Goal: Transaction & Acquisition: Purchase product/service

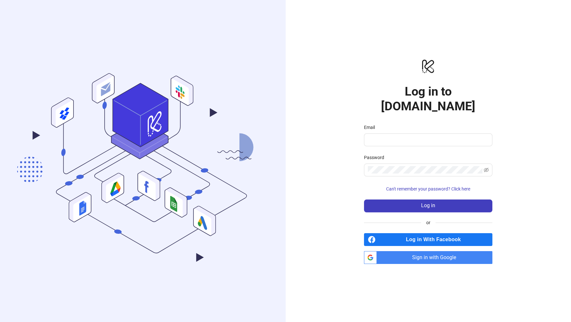
click at [435, 233] on span "Log in With Facebook" at bounding box center [435, 239] width 114 height 13
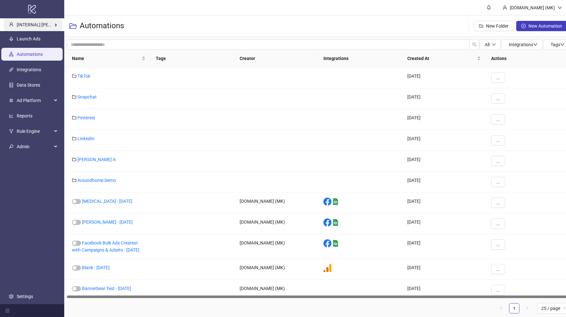
click at [44, 25] on span "[INTERNAL] Martin Kreienbaum's Kitchn" at bounding box center [53, 24] width 73 height 5
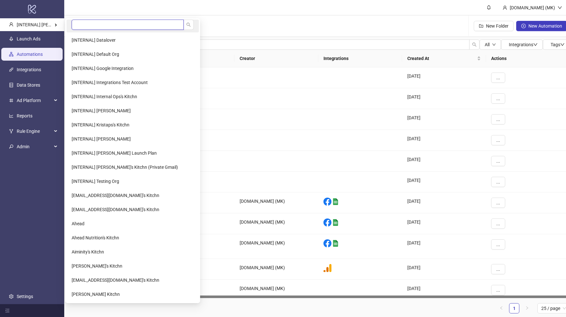
click at [102, 25] on input "search" at bounding box center [128, 25] width 112 height 10
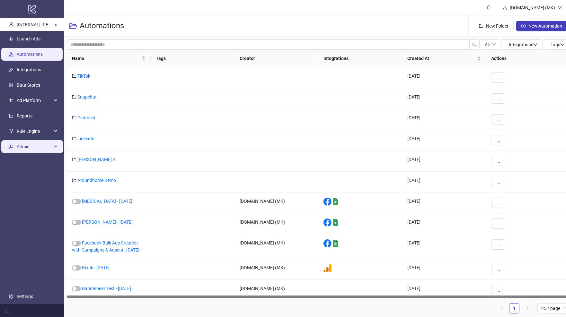
click at [40, 145] on span "Admin" at bounding box center [34, 146] width 35 height 13
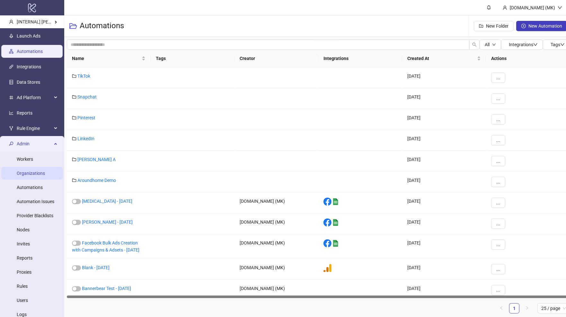
click at [41, 174] on link "Organizations" at bounding box center [31, 173] width 28 height 5
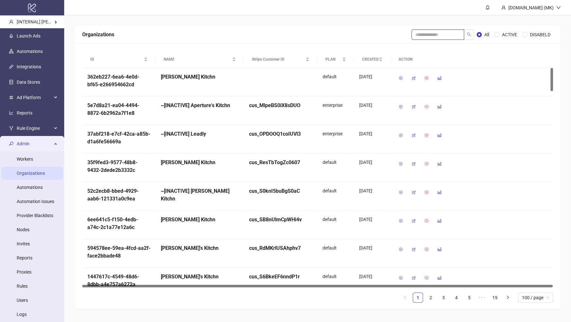
click at [439, 38] on input "search" at bounding box center [438, 35] width 53 height 10
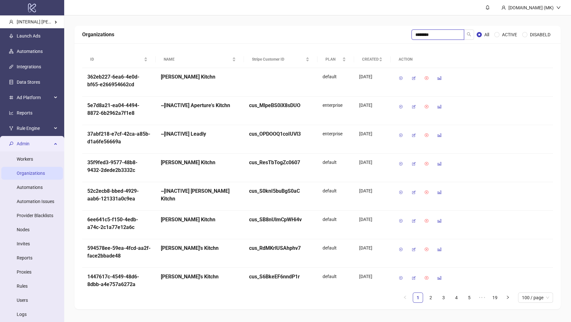
type input "********"
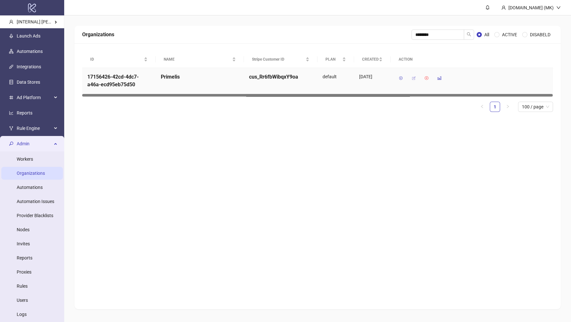
click at [418, 78] on button "button" at bounding box center [414, 78] width 10 height 10
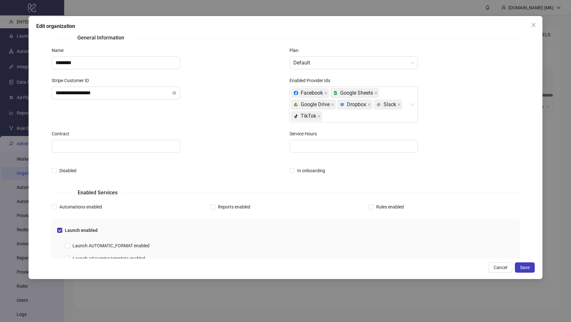
scroll to position [7, 0]
click at [369, 204] on span at bounding box center [370, 206] width 5 height 5
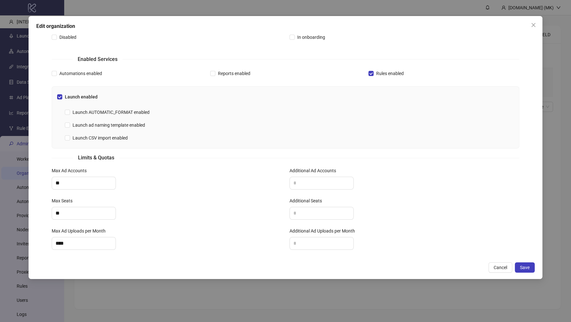
scroll to position [145, 0]
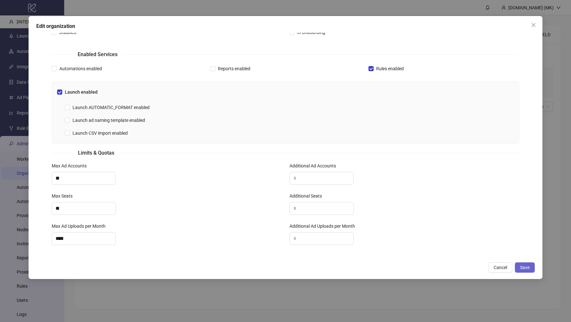
click at [522, 269] on span "Save" at bounding box center [525, 267] width 10 height 5
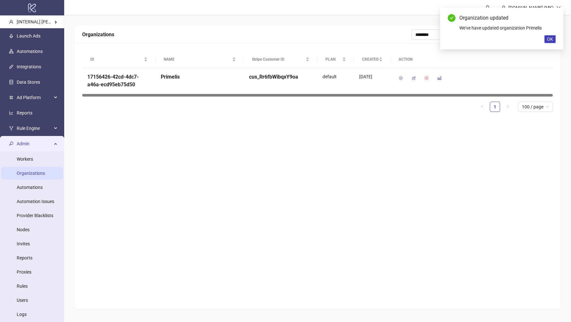
click at [551, 37] on span "OK" at bounding box center [550, 39] width 6 height 5
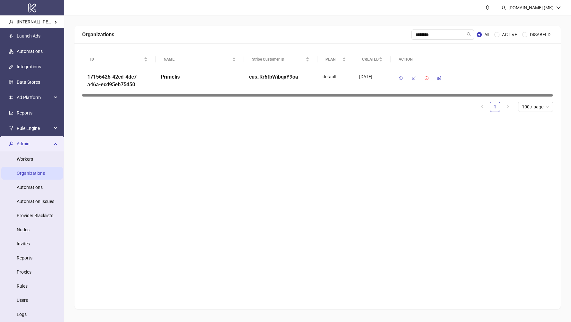
click at [22, 15] on div "logo/logo-mobile" at bounding box center [32, 7] width 64 height 15
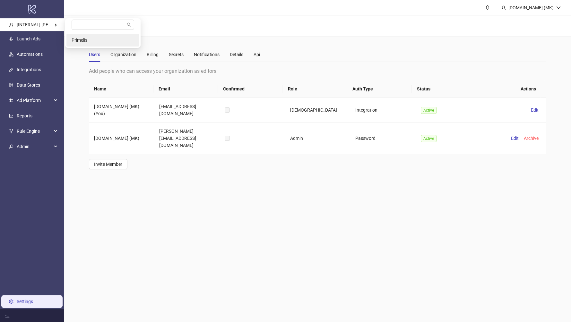
click at [81, 37] on li "Primelis" at bounding box center [102, 40] width 73 height 13
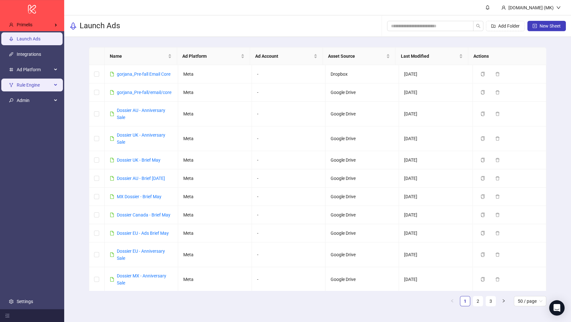
click at [44, 91] on span "Rule Engine" at bounding box center [34, 85] width 35 height 13
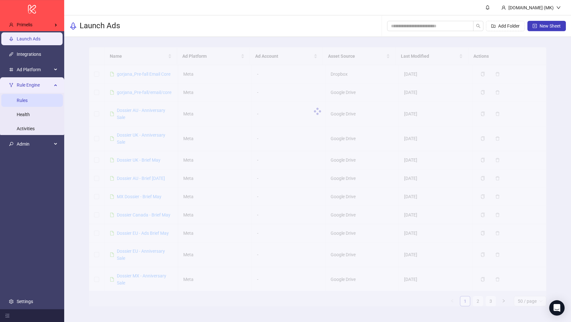
click at [28, 98] on link "Rules" at bounding box center [22, 100] width 11 height 5
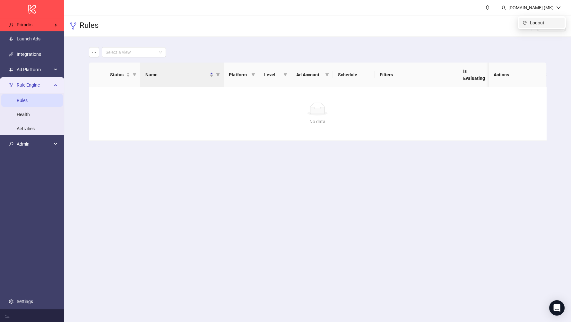
click at [532, 22] on span "Logout" at bounding box center [545, 22] width 31 height 7
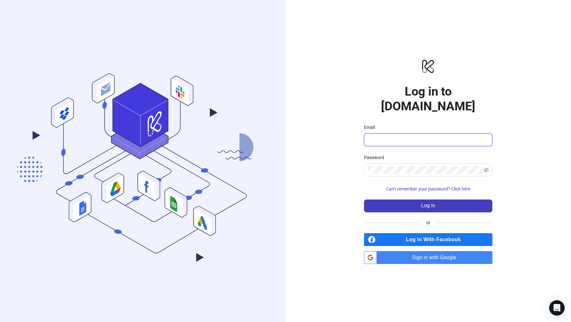
type input "**********"
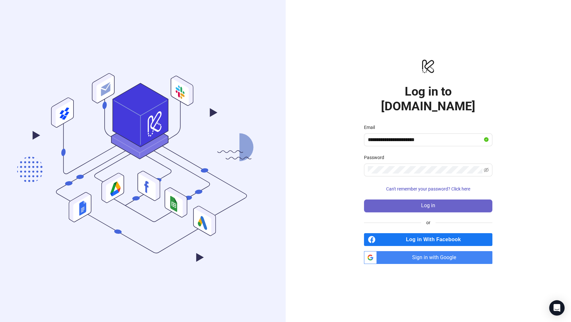
click at [445, 200] on button "Log in" at bounding box center [428, 206] width 128 height 13
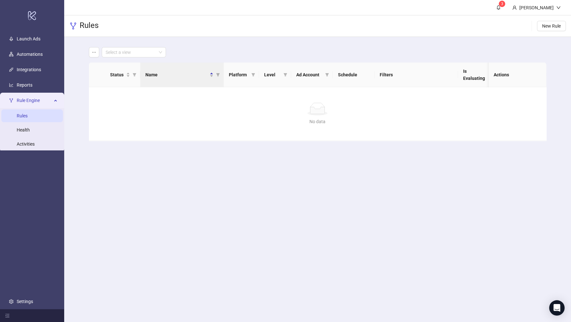
click at [80, 53] on div "Select a view Status Name Platform Level Ad Account Schedule Filters Is Evaluat…" at bounding box center [317, 94] width 507 height 114
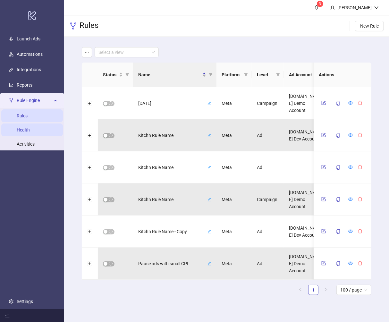
click at [30, 127] on link "Health" at bounding box center [23, 129] width 13 height 5
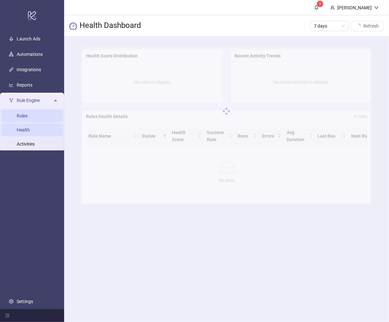
click at [28, 115] on link "Rules" at bounding box center [22, 115] width 11 height 5
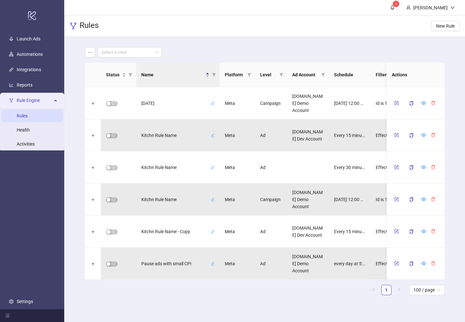
click at [74, 98] on div "Select a view Status Name Platform Level Ad Account Schedule Filters Is Evaluat…" at bounding box center [264, 174] width 401 height 274
click at [447, 24] on span "New Rule" at bounding box center [445, 25] width 19 height 5
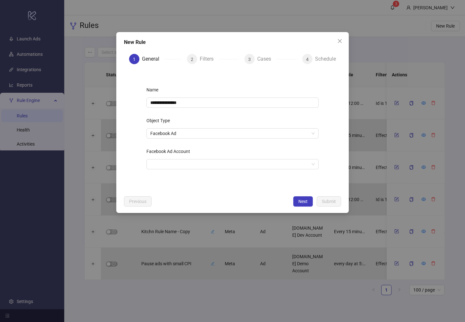
click at [318, 55] on div "Schedule" at bounding box center [325, 59] width 21 height 10
click at [338, 41] on icon "close" at bounding box center [339, 41] width 5 height 5
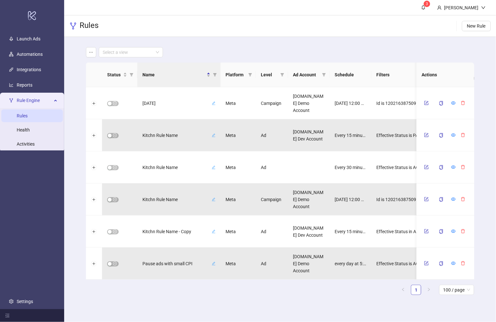
click at [28, 113] on link "Rules" at bounding box center [22, 115] width 11 height 5
click at [201, 48] on div "Select a view" at bounding box center [280, 52] width 388 height 10
click at [90, 54] on icon "ellipsis" at bounding box center [91, 52] width 4 height 4
click at [89, 54] on icon "ellipsis" at bounding box center [91, 52] width 4 height 4
click at [147, 48] on input "search" at bounding box center [128, 53] width 51 height 10
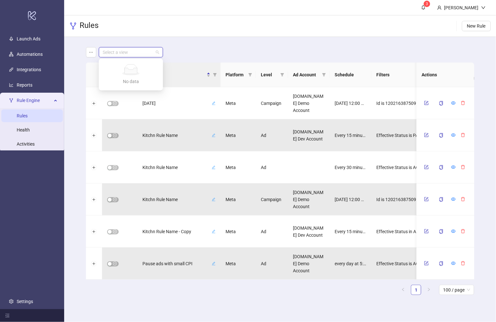
click at [197, 42] on main "Select a view Status Name Platform Level Ad Account Schedule Filters Is Evaluat…" at bounding box center [280, 174] width 399 height 274
click at [93, 49] on button "button" at bounding box center [91, 52] width 10 height 10
click at [120, 52] on input "search" at bounding box center [128, 53] width 51 height 10
click at [251, 41] on main "Select a view Status Name Platform Level Ad Account Schedule Filters Is Evaluat…" at bounding box center [280, 174] width 399 height 274
click at [84, 56] on main "Select a view Status Name Platform Level Ad Account Schedule Filters Is Evaluat…" at bounding box center [280, 174] width 399 height 274
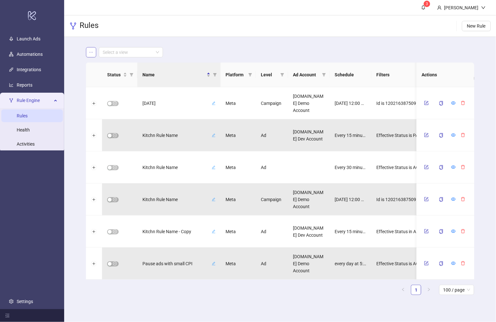
click at [89, 53] on icon "ellipsis" at bounding box center [91, 52] width 4 height 4
click at [103, 67] on span "Save as new view" at bounding box center [115, 65] width 35 height 7
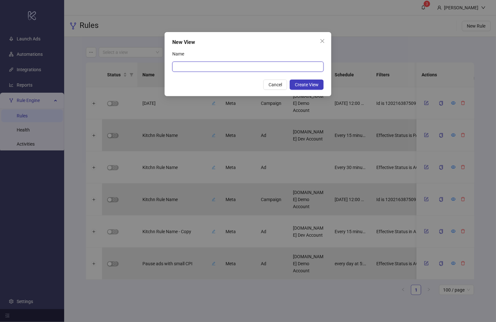
click at [250, 68] on input "Name" at bounding box center [248, 67] width 152 height 10
click at [322, 38] on button "Close" at bounding box center [322, 41] width 10 height 10
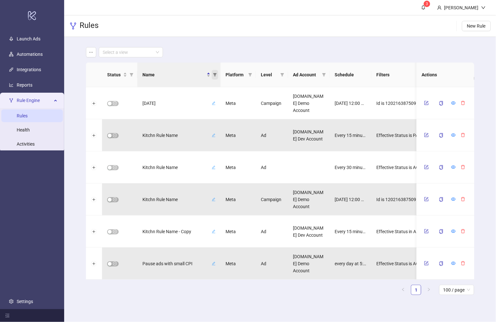
click at [214, 76] on icon "filter" at bounding box center [215, 75] width 4 height 4
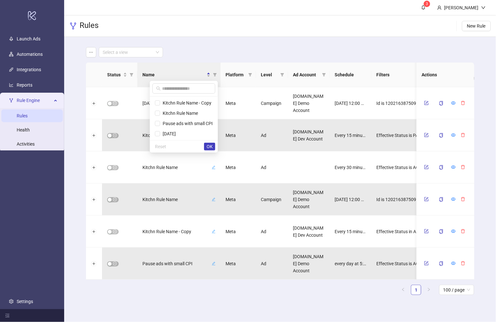
click at [214, 49] on div "Select a view" at bounding box center [280, 52] width 388 height 10
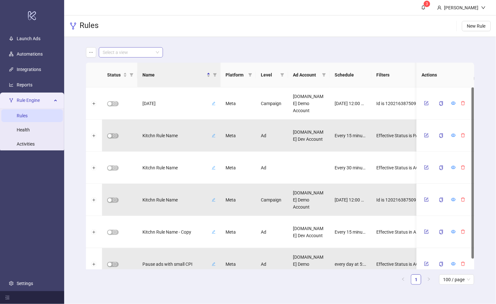
click at [137, 54] on input "search" at bounding box center [128, 53] width 51 height 10
click at [155, 52] on span at bounding box center [131, 53] width 56 height 10
click at [211, 48] on div "Select a view" at bounding box center [280, 52] width 388 height 10
click at [326, 75] on icon "filter" at bounding box center [324, 75] width 4 height 4
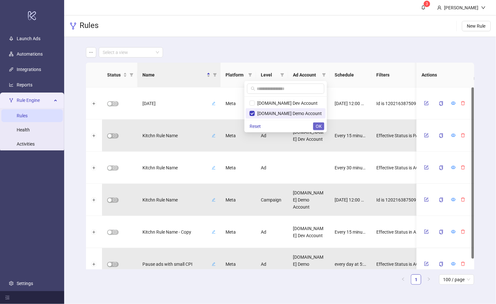
click at [321, 127] on span "OK" at bounding box center [319, 126] width 6 height 5
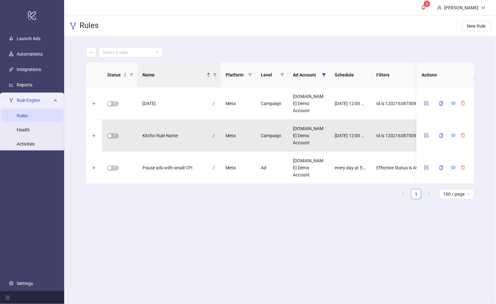
click at [287, 55] on div "Select a view" at bounding box center [280, 52] width 388 height 10
click at [90, 55] on span "button" at bounding box center [91, 52] width 4 height 5
click at [98, 67] on span "Save as new view" at bounding box center [115, 65] width 35 height 7
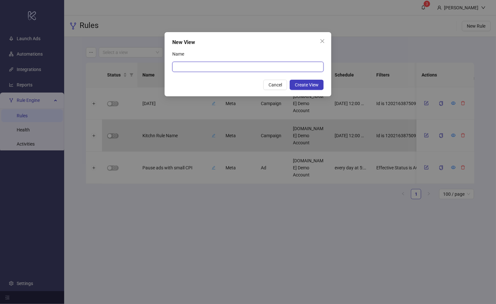
click at [234, 69] on input "Name" at bounding box center [248, 67] width 152 height 10
type input "**********"
click at [304, 86] on span "Create View" at bounding box center [307, 84] width 24 height 5
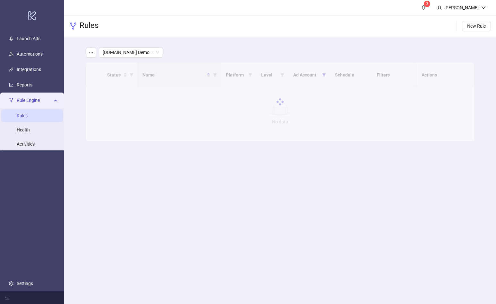
click at [141, 53] on span "[DOMAIN_NAME] Demo Account Only" at bounding box center [131, 53] width 56 height 10
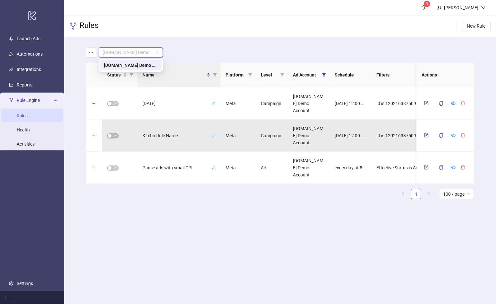
click at [133, 63] on div "Kitchn.io Demo Account Only" at bounding box center [131, 65] width 54 height 7
click at [196, 53] on div "Kitchn.io Demo Account Only Kitchn.io Demo Account Only" at bounding box center [280, 52] width 388 height 10
click at [328, 74] on th "Ad Account" at bounding box center [309, 75] width 42 height 25
click at [325, 74] on icon "filter" at bounding box center [324, 74] width 4 height 3
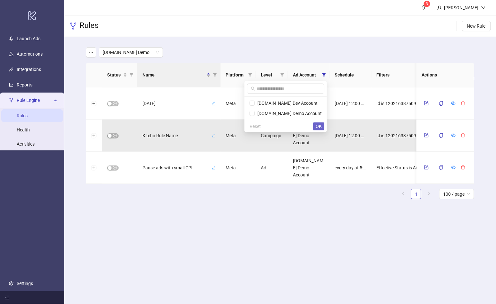
click at [320, 124] on span "OK" at bounding box center [319, 126] width 6 height 5
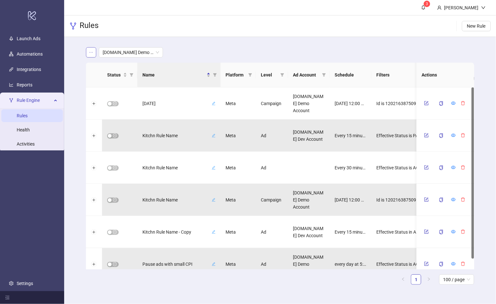
click at [93, 52] on icon "ellipsis" at bounding box center [91, 52] width 4 height 4
click at [106, 65] on span "Save as new view" at bounding box center [115, 65] width 35 height 7
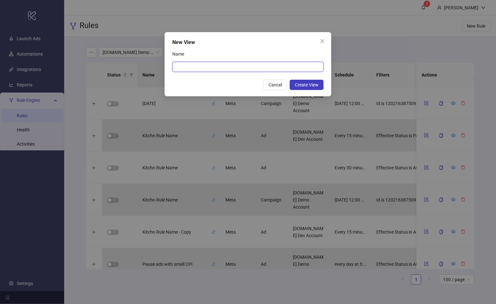
click at [234, 66] on input "Name" at bounding box center [248, 67] width 152 height 10
type input "**********"
click at [310, 88] on button "Create View" at bounding box center [307, 85] width 34 height 10
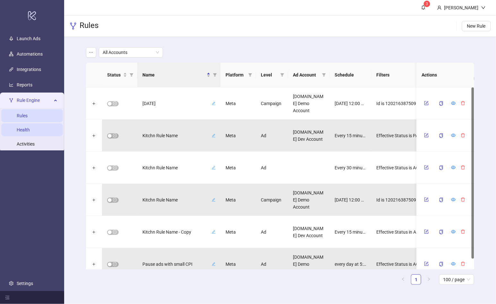
click at [30, 127] on link "Health" at bounding box center [23, 129] width 13 height 5
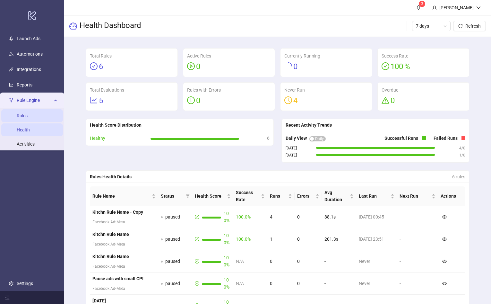
click at [28, 113] on link "Rules" at bounding box center [22, 115] width 11 height 5
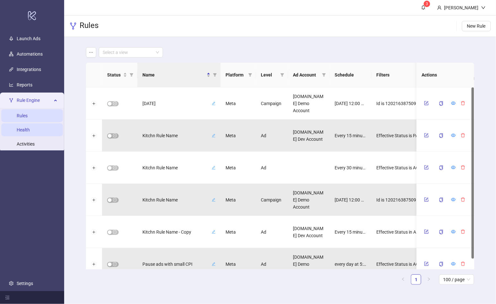
click at [20, 129] on link "Health" at bounding box center [23, 129] width 13 height 5
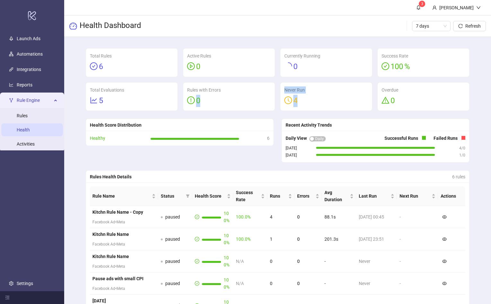
drag, startPoint x: 304, startPoint y: 99, endPoint x: 280, endPoint y: 89, distance: 25.5
click at [276, 89] on div "Total Rules 6 Active Rules 0 Currently Running 0 Success Rate 100 % Total Evalu…" at bounding box center [277, 79] width 389 height 63
click at [285, 90] on div "Never Run" at bounding box center [326, 89] width 84 height 7
click at [24, 116] on link "Rules" at bounding box center [22, 115] width 11 height 5
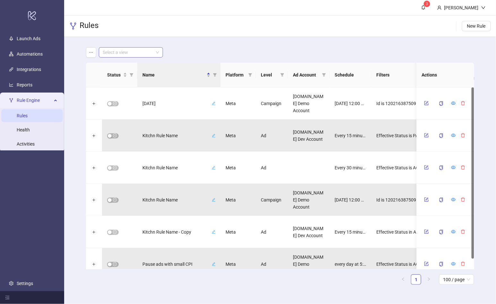
click at [134, 53] on input "search" at bounding box center [128, 53] width 51 height 10
click at [116, 65] on div "All Accounts" at bounding box center [131, 65] width 54 height 7
click at [146, 52] on span "All Accounts" at bounding box center [131, 53] width 56 height 10
click at [129, 77] on div "Kitchn.io Demo Account Only" at bounding box center [131, 75] width 54 height 7
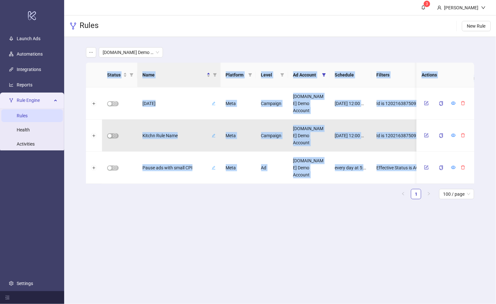
drag, startPoint x: 241, startPoint y: 235, endPoint x: 216, endPoint y: 48, distance: 189.4
click at [216, 55] on main "3 Martin Demo Rules New Rule Kitchn.io Demo Account Only Status Name Platform L…" at bounding box center [280, 152] width 432 height 304
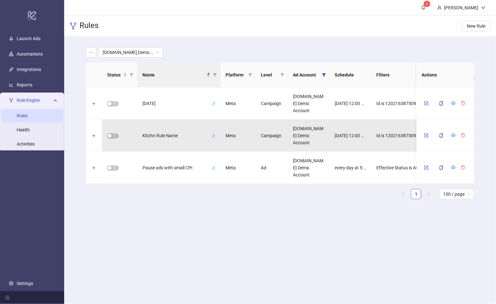
click at [216, 48] on div "Kitchn.io Demo Account Only" at bounding box center [280, 52] width 388 height 10
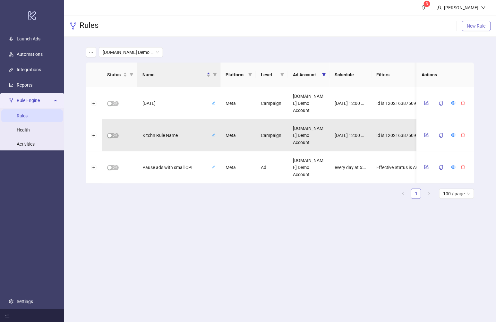
click at [470, 27] on span "New Rule" at bounding box center [476, 25] width 19 height 5
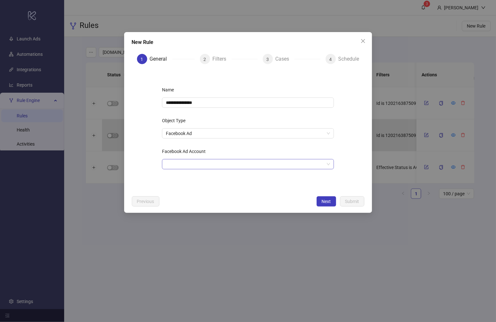
click at [206, 160] on input "Facebook Ad Account" at bounding box center [245, 165] width 159 height 10
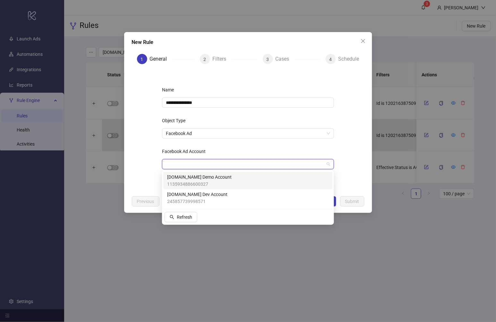
click at [201, 181] on span "1135934886600327" at bounding box center [199, 184] width 65 height 7
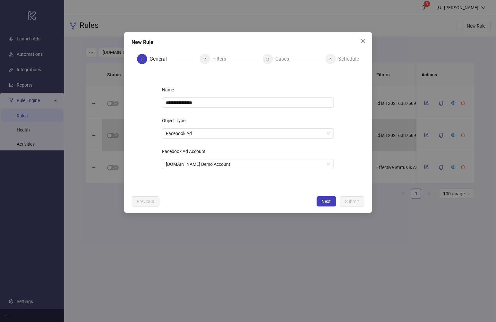
click at [314, 200] on div "Previous Next Submit" at bounding box center [248, 201] width 233 height 10
click at [327, 200] on span "Next" at bounding box center [326, 201] width 9 height 5
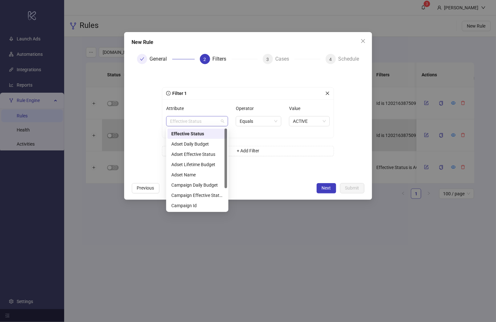
click at [214, 123] on span "Effective Status" at bounding box center [197, 122] width 54 height 10
drag, startPoint x: 222, startPoint y: 184, endPoint x: 226, endPoint y: 195, distance: 11.2
click at [221, 196] on div "Adset Effective Status Adset Lifetime Budget Adset Name Campaign Daily Budget C…" at bounding box center [198, 170] width 60 height 82
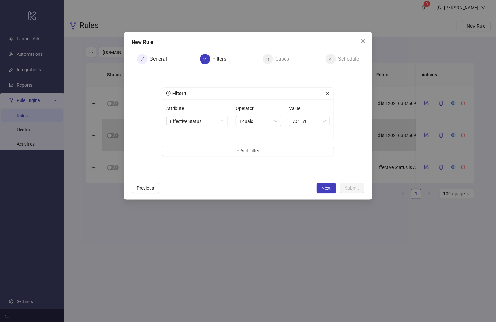
click at [265, 174] on form "Filter 1 Attribute Effective Status Operator Equals Value ACTIVE + Add Filter" at bounding box center [248, 124] width 233 height 110
click at [143, 186] on span "Previous" at bounding box center [145, 188] width 17 height 5
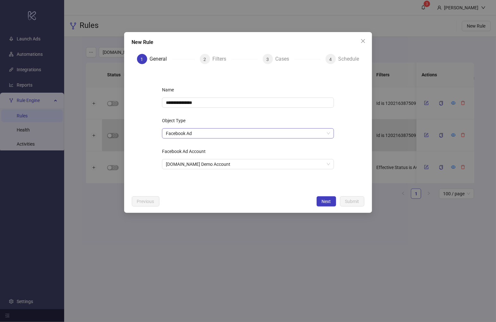
click at [195, 132] on span "Facebook Ad" at bounding box center [248, 134] width 164 height 10
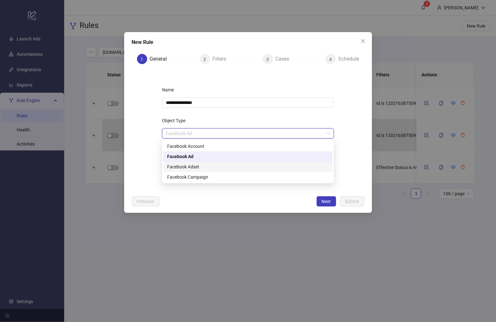
click at [193, 166] on div "Facebook Adset" at bounding box center [248, 166] width 162 height 7
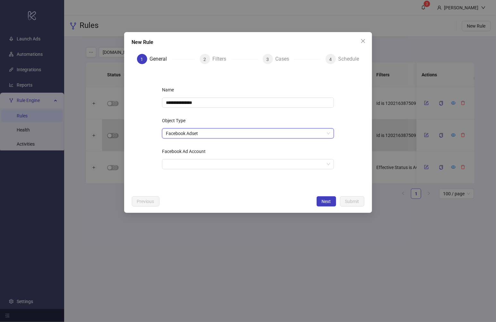
drag, startPoint x: 244, startPoint y: 190, endPoint x: 298, endPoint y: 184, distance: 54.9
click at [244, 190] on form "**********" at bounding box center [248, 130] width 233 height 123
click at [225, 151] on div "Facebook Ad Account" at bounding box center [248, 152] width 172 height 13
click at [228, 163] on input "Facebook Ad Account" at bounding box center [245, 165] width 159 height 10
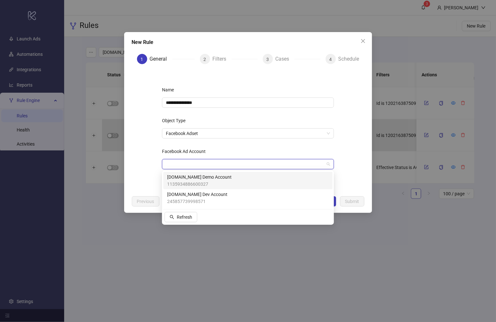
click at [215, 182] on span "1135934886600327" at bounding box center [199, 184] width 65 height 7
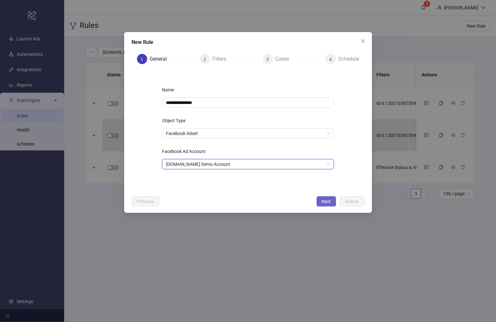
click at [329, 201] on span "Next" at bounding box center [326, 201] width 9 height 5
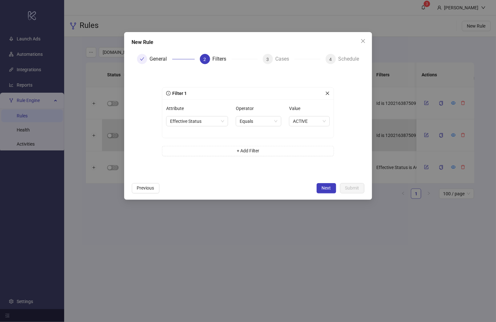
click at [205, 114] on div "Attribute" at bounding box center [197, 109] width 62 height 13
click at [206, 125] on span "Effective Status" at bounding box center [197, 122] width 54 height 10
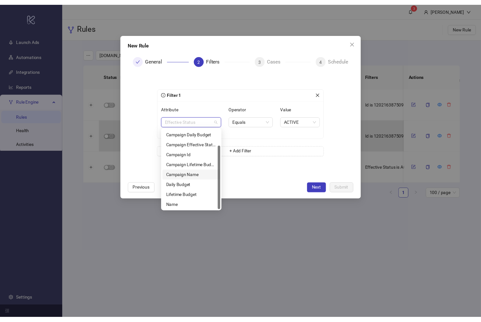
scroll to position [0, 0]
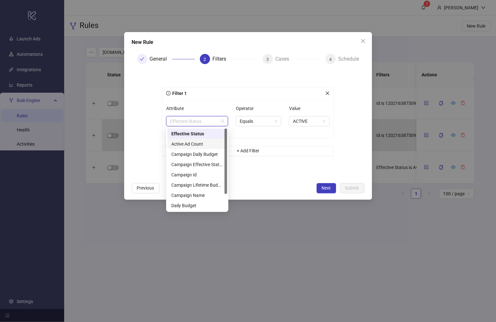
click at [195, 144] on div "Active Ad Count" at bounding box center [197, 144] width 52 height 7
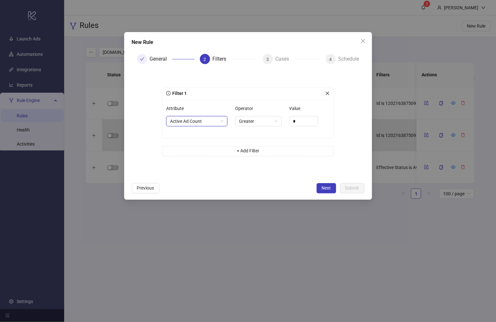
drag, startPoint x: 264, startPoint y: 169, endPoint x: 258, endPoint y: 142, distance: 28.4
click at [263, 170] on div "Filter 1 Attribute Active Ad Count Active Ad Count Operator Greater Value * + A…" at bounding box center [248, 124] width 193 height 100
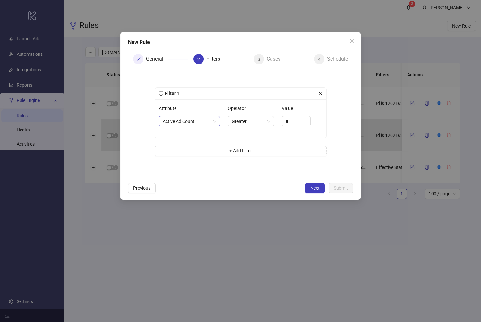
click at [181, 129] on div "Attribute Active Ad Count" at bounding box center [189, 118] width 61 height 31
click at [142, 195] on div "New Rule General 2 Filters 3 Cases 4 Schedule Filter 1 Attribute Active Ad Coun…" at bounding box center [240, 116] width 241 height 168
click at [145, 186] on span "Previous" at bounding box center [141, 188] width 17 height 5
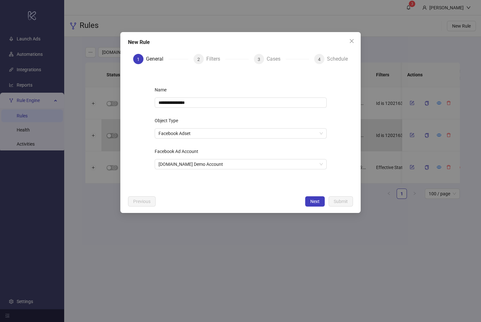
click at [186, 122] on div "Object Type" at bounding box center [241, 122] width 172 height 13
click at [188, 133] on span "Facebook Adset" at bounding box center [241, 134] width 164 height 10
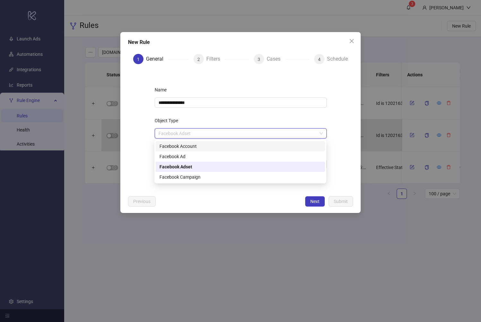
click at [187, 147] on div "Facebook Account" at bounding box center [241, 146] width 162 height 7
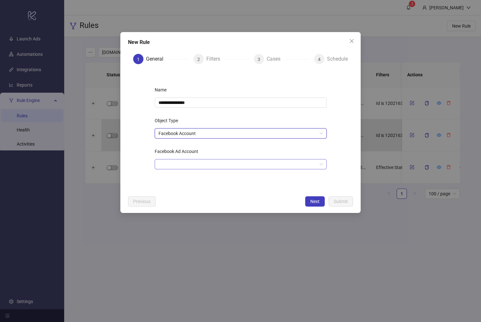
click at [257, 164] on input "Facebook Ad Account" at bounding box center [238, 165] width 159 height 10
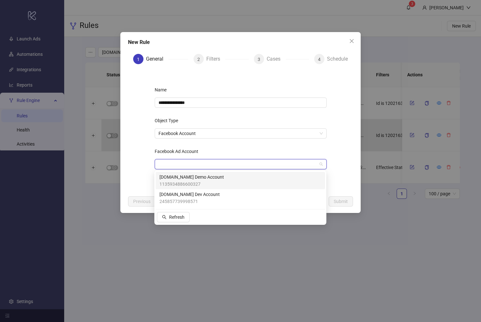
click at [230, 181] on div "Kitchn.io Demo Account 1135934886600327" at bounding box center [241, 181] width 162 height 14
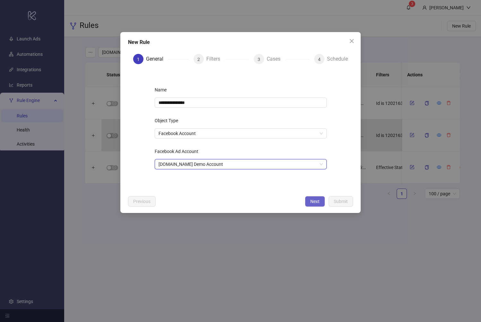
click at [308, 197] on button "Next" at bounding box center [315, 201] width 20 height 10
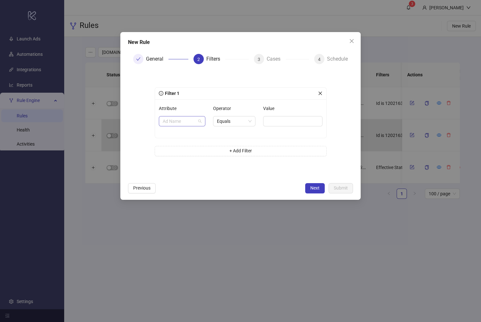
click at [193, 121] on span "Ad Name" at bounding box center [182, 122] width 39 height 10
click at [238, 119] on span "Equals" at bounding box center [234, 122] width 35 height 10
click at [179, 87] on div "Filter 1 Attribute Ad Name Operator Equals Value + Add Filter" at bounding box center [240, 124] width 193 height 100
click at [149, 183] on div "New Rule General 2 Filters 3 Cases 4 Schedule Filter 1 Attribute Ad Name Operat…" at bounding box center [240, 116] width 241 height 168
click at [146, 189] on span "Previous" at bounding box center [141, 188] width 17 height 5
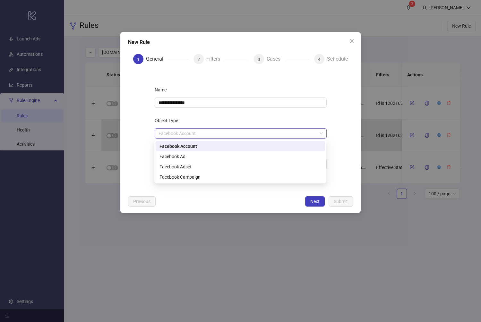
click at [208, 135] on span "Facebook Account" at bounding box center [241, 134] width 164 height 10
click at [186, 175] on div "Facebook Campaign" at bounding box center [241, 177] width 162 height 7
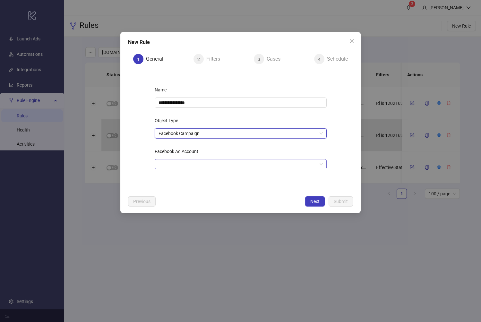
click at [203, 159] on div at bounding box center [241, 164] width 172 height 10
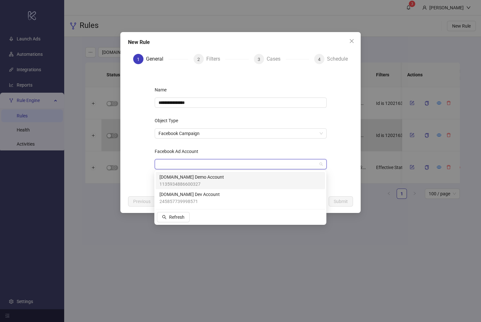
click at [195, 183] on span "1135934886600327" at bounding box center [192, 184] width 65 height 7
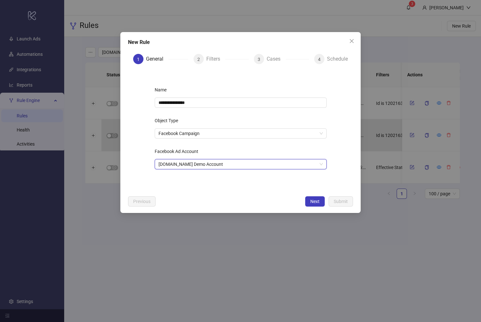
click at [325, 202] on div "Next Submit" at bounding box center [329, 201] width 48 height 10
click at [321, 201] on button "Next" at bounding box center [315, 201] width 20 height 10
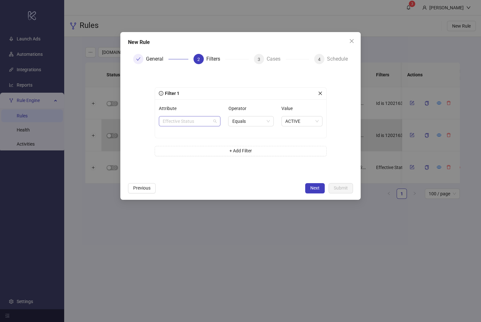
click at [200, 118] on span "Effective Status" at bounding box center [190, 122] width 54 height 10
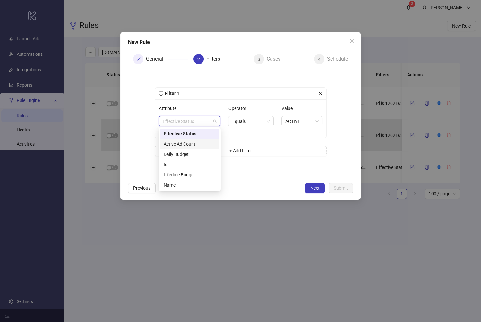
click at [189, 145] on div "Active Ad Count" at bounding box center [190, 144] width 52 height 7
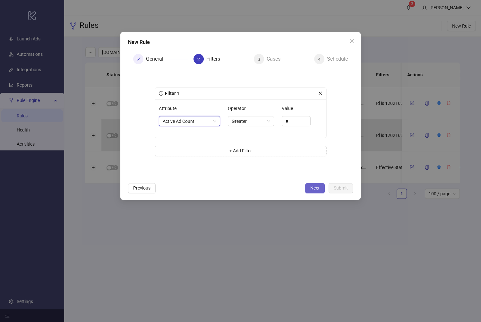
click at [321, 188] on button "Next" at bounding box center [315, 188] width 20 height 10
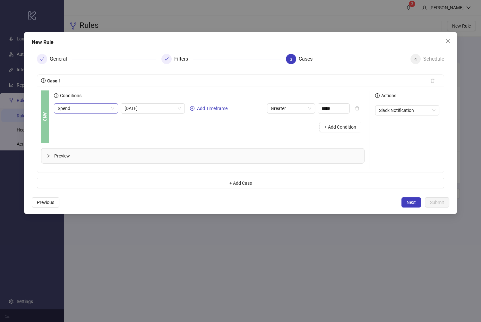
click at [96, 108] on span "Spend" at bounding box center [86, 109] width 56 height 10
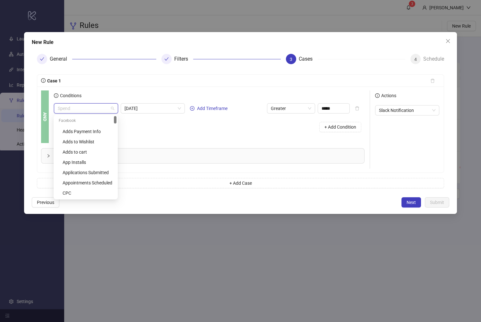
drag, startPoint x: 115, startPoint y: 178, endPoint x: 117, endPoint y: 101, distance: 77.4
click at [117, 101] on body "logo/logo-mobile Launch Ads Automations Integrations Reports Rule Engine Rules …" at bounding box center [240, 161] width 481 height 322
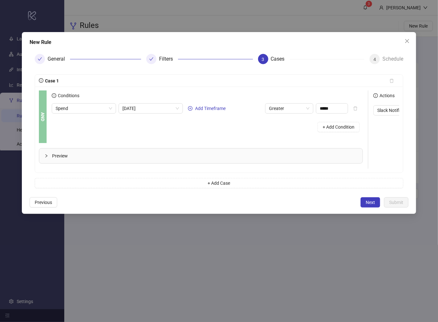
scroll to position [0, 97]
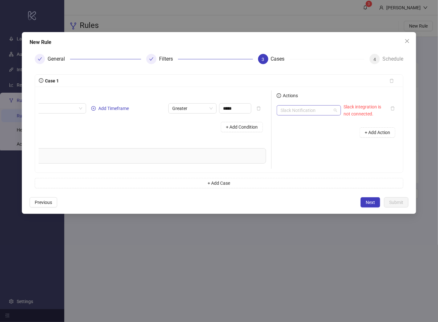
click at [302, 110] on span "Slack Notification" at bounding box center [308, 111] width 56 height 10
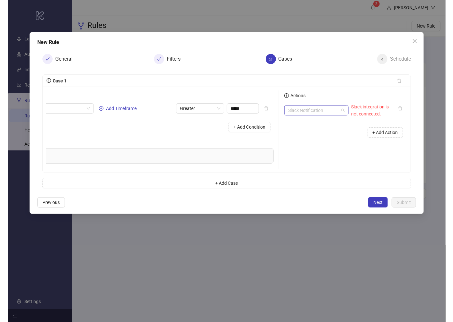
scroll to position [10, 0]
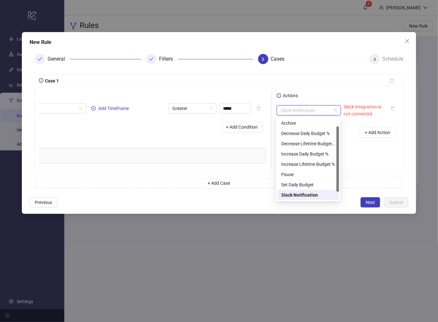
click at [269, 143] on div "Conditions Spend Today Add Timeframe Greater ***** + Add Condition" at bounding box center [113, 117] width 316 height 53
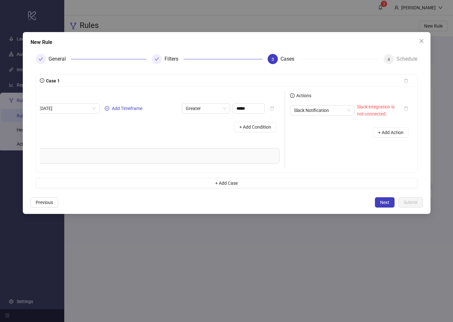
scroll to position [0, 83]
click at [418, 40] on span "Close" at bounding box center [421, 41] width 10 height 5
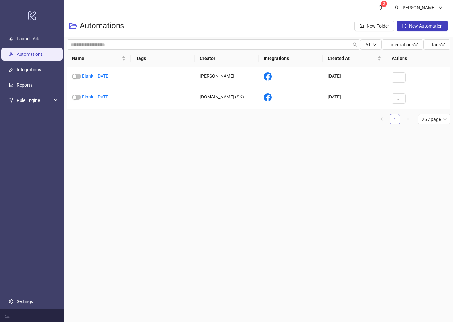
click at [424, 22] on button "New Automation" at bounding box center [421, 26] width 51 height 10
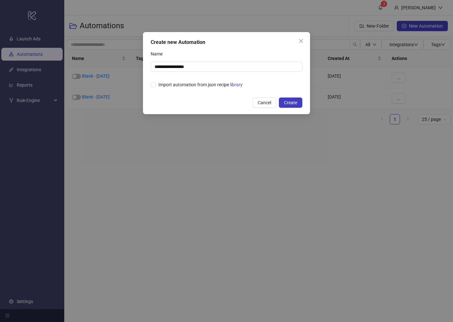
click at [307, 43] on div "**********" at bounding box center [226, 73] width 167 height 82
click at [301, 40] on icon "close" at bounding box center [301, 41] width 4 height 4
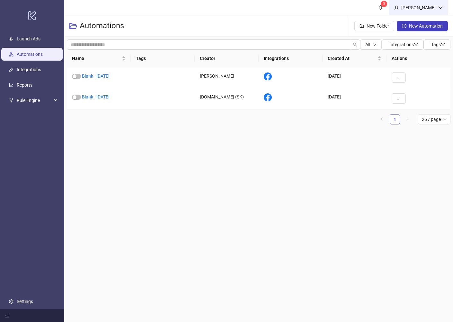
click at [424, 2] on div "[PERSON_NAME]" at bounding box center [418, 7] width 59 height 15
click at [413, 21] on span "Logout" at bounding box center [427, 22] width 31 height 7
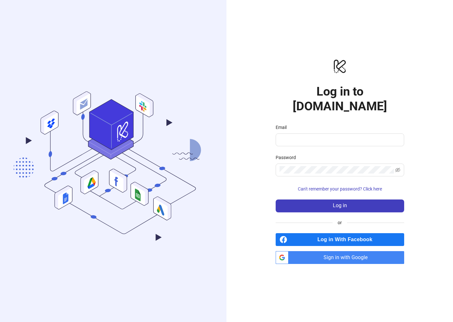
click at [333, 233] on span "Log in With Facebook" at bounding box center [347, 239] width 114 height 13
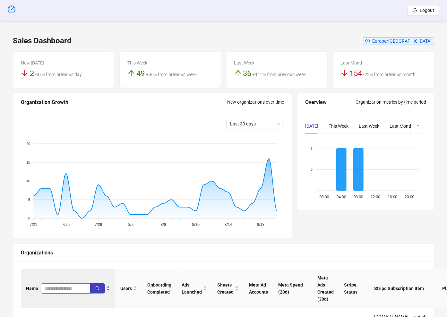
click at [55, 291] on input "search" at bounding box center [63, 288] width 37 height 7
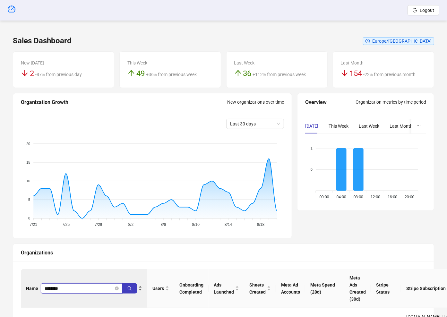
type input "********"
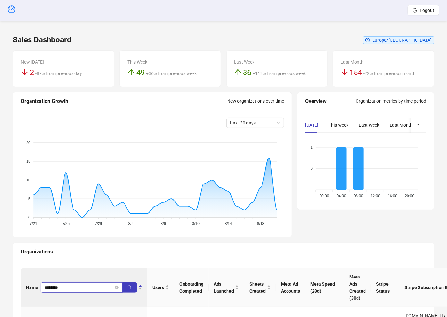
scroll to position [75, 0]
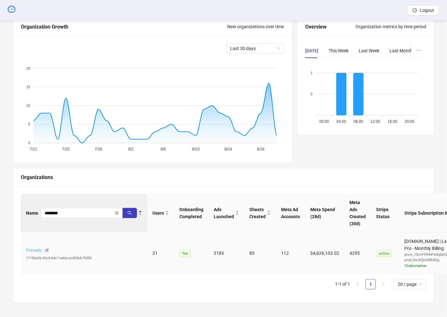
click at [32, 249] on link "Primelis" at bounding box center [34, 250] width 16 height 5
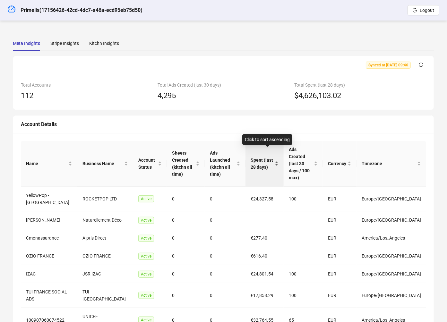
click at [262, 157] on span "Spent (last 28 days)" at bounding box center [262, 164] width 23 height 14
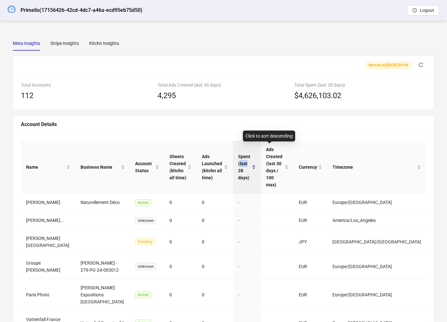
click at [251, 155] on span "Spent (last 28 days)" at bounding box center [244, 167] width 13 height 28
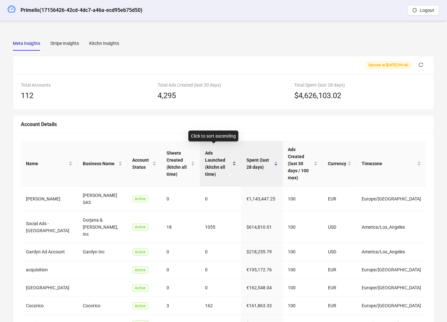
click at [205, 153] on span "Ads Launched (kitchn all time)" at bounding box center [218, 164] width 26 height 28
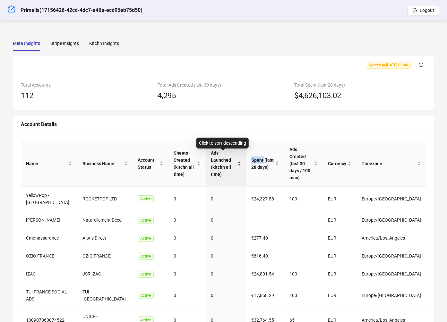
click at [211, 153] on div "Ads Launched (kitchn all time)" at bounding box center [226, 164] width 30 height 28
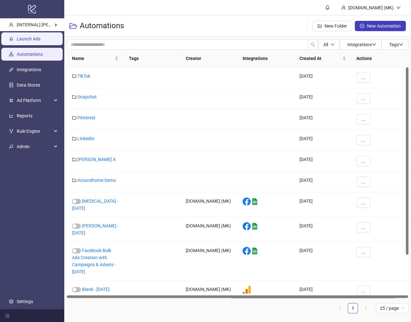
click at [35, 40] on link "Launch Ads" at bounding box center [29, 38] width 24 height 5
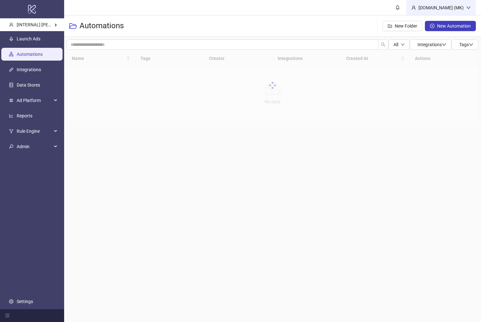
click at [394, 11] on div "[DOMAIN_NAME] (MK)" at bounding box center [442, 7] width 70 height 15
click at [394, 23] on span "Logout" at bounding box center [455, 22] width 31 height 7
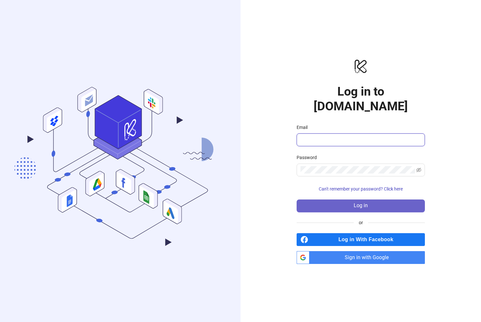
type input "**********"
click at [370, 200] on button "Log in" at bounding box center [361, 206] width 128 height 13
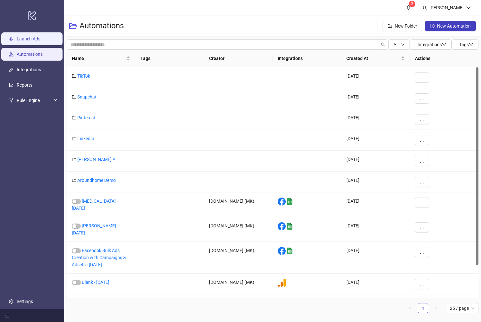
click at [31, 36] on link "Launch Ads" at bounding box center [29, 38] width 24 height 5
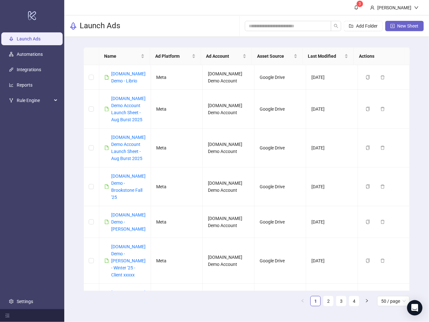
click at [393, 30] on button "New Sheet" at bounding box center [404, 26] width 39 height 10
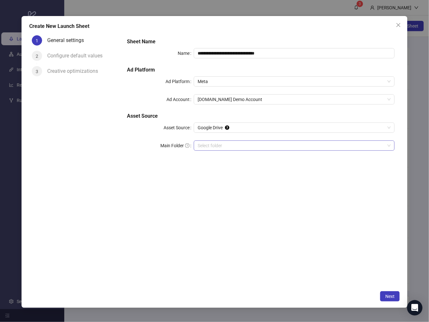
click at [240, 141] on div "Select folder" at bounding box center [294, 146] width 201 height 10
click at [391, 296] on span "Next" at bounding box center [389, 296] width 9 height 5
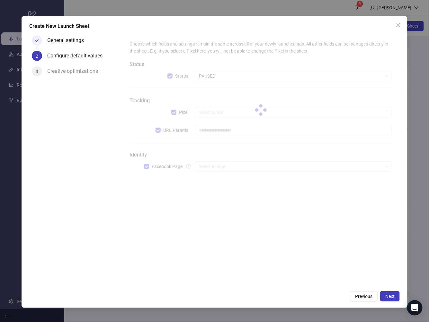
type input "**********"
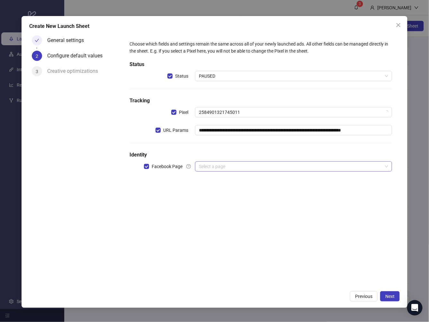
click at [244, 168] on input "search" at bounding box center [290, 167] width 183 height 10
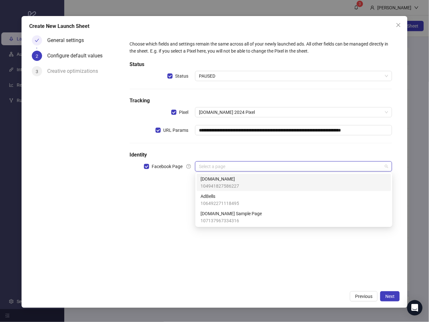
click at [233, 182] on span "[DOMAIN_NAME]" at bounding box center [219, 179] width 39 height 7
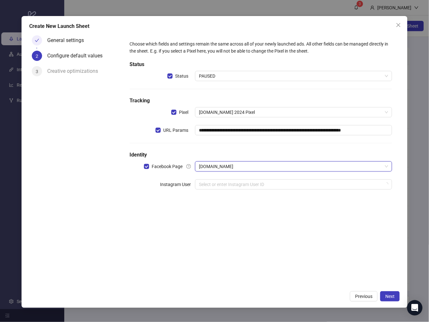
drag, startPoint x: 185, startPoint y: 251, endPoint x: 342, endPoint y: 248, distance: 157.3
click at [185, 251] on div "**********" at bounding box center [261, 160] width 278 height 255
click at [226, 190] on div "**********" at bounding box center [260, 119] width 267 height 162
click at [226, 188] on input "search" at bounding box center [290, 185] width 183 height 10
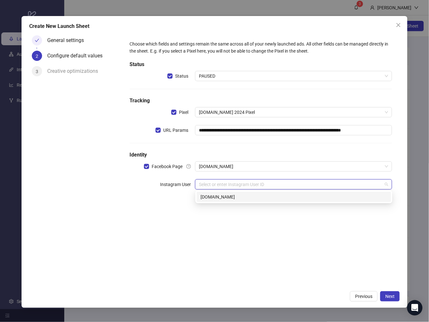
click at [221, 198] on div "kitchn.io" at bounding box center [293, 197] width 186 height 7
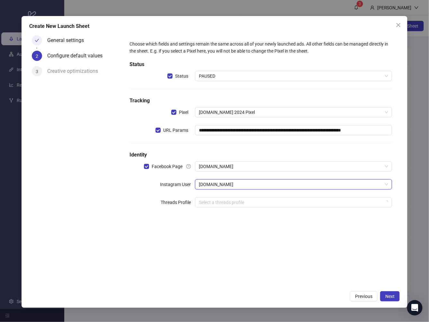
click at [250, 250] on div "**********" at bounding box center [261, 160] width 278 height 255
click at [199, 198] on input "search" at bounding box center [290, 203] width 183 height 10
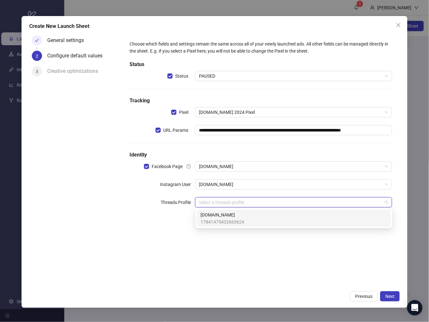
click at [224, 214] on span "[DOMAIN_NAME]" at bounding box center [222, 215] width 44 height 7
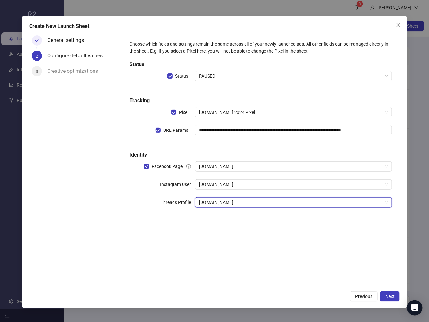
click at [260, 276] on div "**********" at bounding box center [261, 160] width 278 height 255
click at [391, 294] on span "Next" at bounding box center [389, 296] width 9 height 5
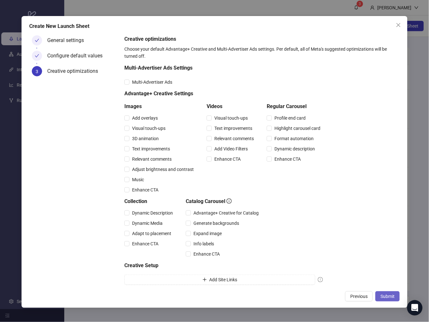
click at [388, 295] on span "Submit" at bounding box center [387, 296] width 14 height 5
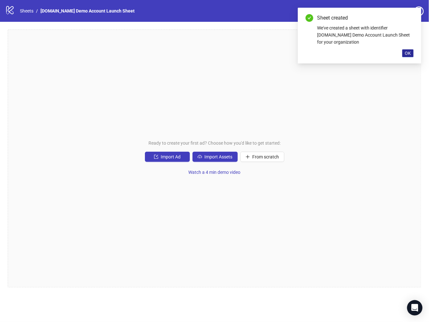
click at [411, 52] on span "OK" at bounding box center [407, 53] width 6 height 5
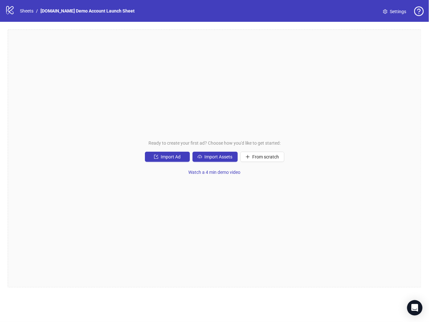
click at [186, 113] on div "Ready to create your first ad? Choose how you'd like to get started: Import Ad …" at bounding box center [214, 159] width 413 height 258
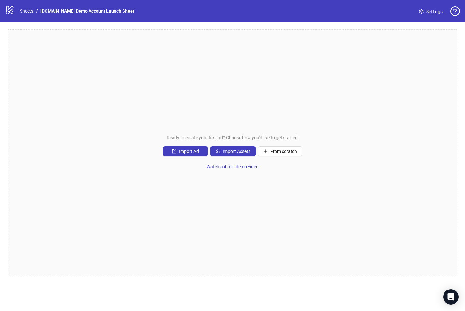
click at [23, 15] on div "logo/logo-mobile Sheets / Kitchn.io Demo Account Launch Sheet" at bounding box center [71, 11] width 132 height 12
click at [6, 11] on icon at bounding box center [9, 10] width 7 height 8
click at [10, 11] on icon "logo/logo-mobile" at bounding box center [10, 10] width 10 height 10
drag, startPoint x: 88, startPoint y: 63, endPoint x: 68, endPoint y: 25, distance: 42.9
click at [88, 63] on div "Ready to create your first ad? Choose how you'd like to get started: Import Ad …" at bounding box center [233, 153] width 450 height 247
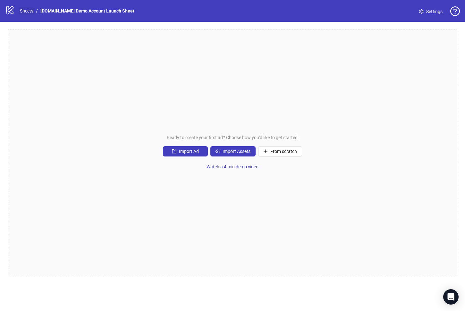
click at [24, 12] on link "Sheets" at bounding box center [27, 10] width 16 height 7
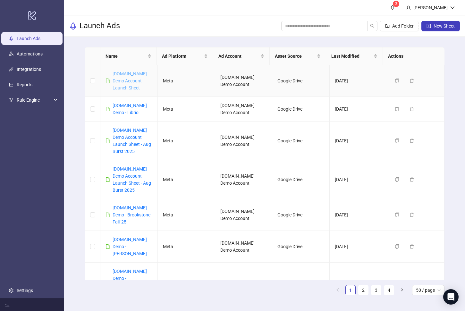
click at [122, 79] on link "[DOMAIN_NAME] Demo Account Launch Sheet" at bounding box center [130, 80] width 34 height 19
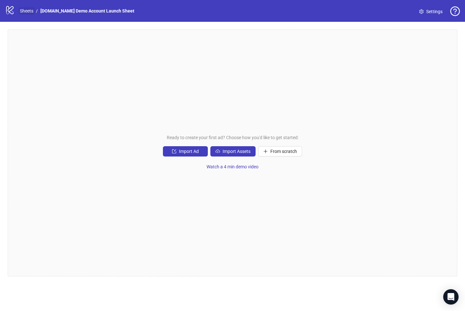
click at [33, 13] on link "Sheets" at bounding box center [27, 10] width 16 height 7
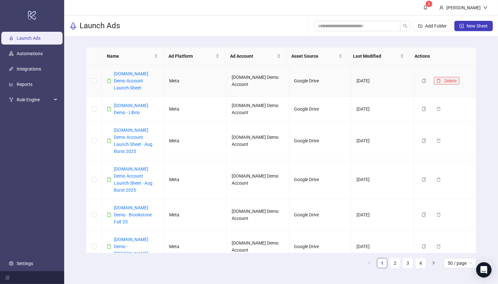
click at [437, 81] on icon "delete" at bounding box center [439, 81] width 4 height 4
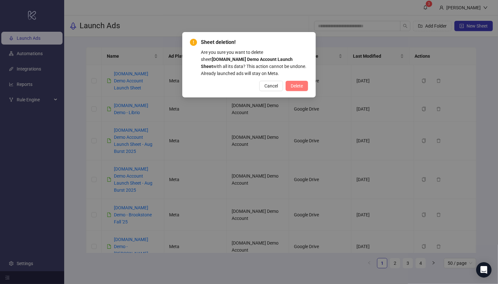
click at [306, 81] on button "Delete" at bounding box center [297, 86] width 22 height 10
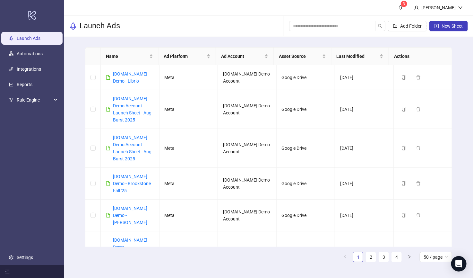
click at [226, 33] on div "Launch Ads Add Folder New Sheet" at bounding box center [268, 26] width 409 height 22
click at [213, 21] on div "Launch Ads Add Folder New Sheet" at bounding box center [268, 26] width 409 height 22
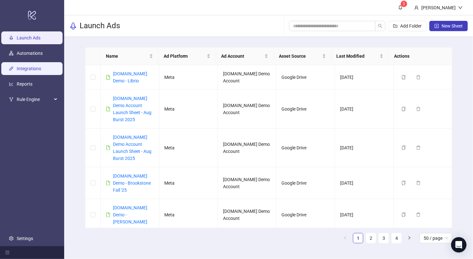
click at [39, 66] on link "Integrations" at bounding box center [29, 68] width 24 height 5
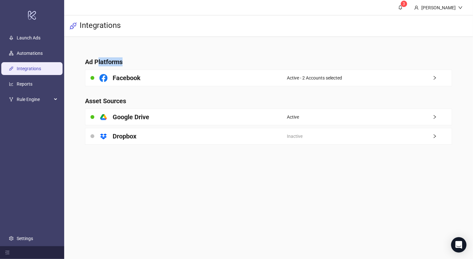
drag, startPoint x: 134, startPoint y: 63, endPoint x: 98, endPoint y: 60, distance: 35.5
click at [98, 60] on h4 "Ad Platforms" at bounding box center [268, 61] width 367 height 9
click at [98, 59] on h4 "Ad Platforms" at bounding box center [268, 61] width 367 height 9
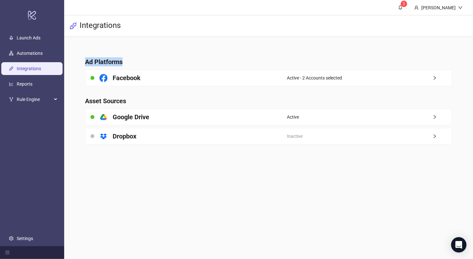
click at [98, 59] on h4 "Ad Platforms" at bounding box center [268, 61] width 367 height 9
click at [100, 60] on h4 "Ad Platforms" at bounding box center [268, 61] width 367 height 9
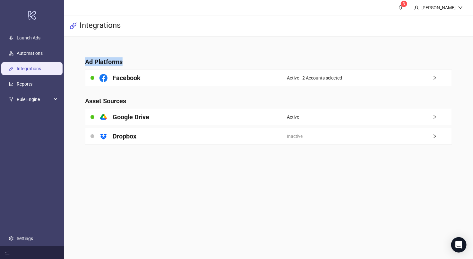
click at [100, 60] on h4 "Ad Platforms" at bounding box center [268, 61] width 367 height 9
click at [131, 57] on h4 "Ad Platforms" at bounding box center [268, 61] width 367 height 9
click at [99, 61] on h4 "Ad Platforms" at bounding box center [268, 61] width 367 height 9
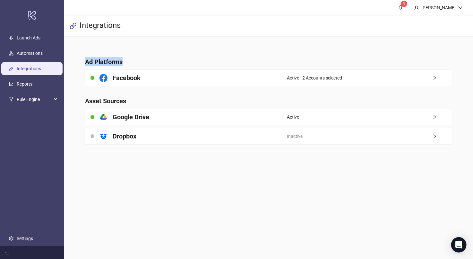
click at [127, 64] on h4 "Ad Platforms" at bounding box center [268, 61] width 367 height 9
click at [17, 236] on link "Settings" at bounding box center [25, 238] width 16 height 5
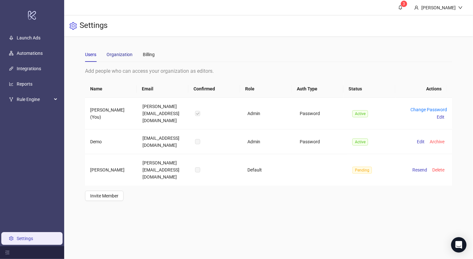
click at [115, 57] on div "Organization" at bounding box center [120, 54] width 26 height 7
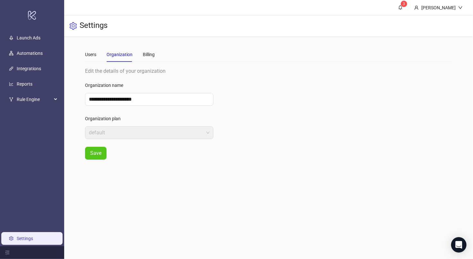
click at [82, 54] on main "**********" at bounding box center [268, 103] width 377 height 133
click at [90, 55] on div "Users" at bounding box center [90, 54] width 11 height 7
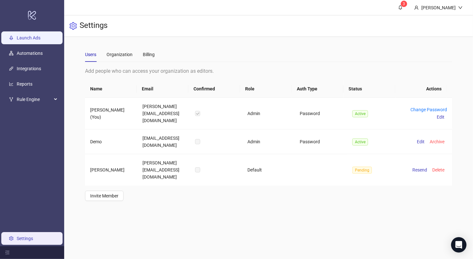
click at [28, 40] on link "Launch Ads" at bounding box center [29, 37] width 24 height 5
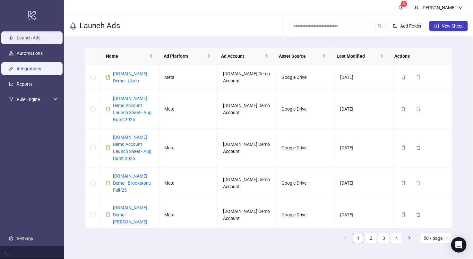
click at [34, 66] on link "Integrations" at bounding box center [29, 68] width 24 height 5
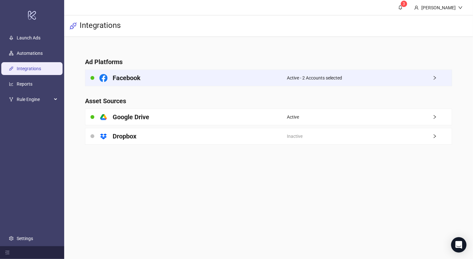
click at [241, 74] on div "Facebook" at bounding box center [186, 78] width 202 height 16
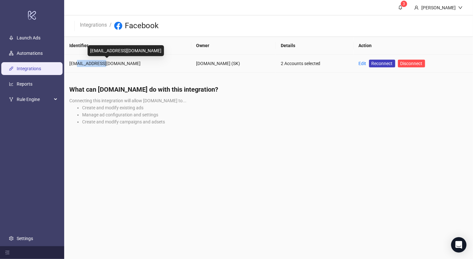
drag, startPoint x: 91, startPoint y: 63, endPoint x: 75, endPoint y: 63, distance: 15.4
click at [75, 63] on div "simon@kitchn.io" at bounding box center [127, 63] width 117 height 7
drag, startPoint x: 74, startPoint y: 63, endPoint x: 100, endPoint y: 63, distance: 26.6
click at [100, 63] on div "simon@kitchn.io" at bounding box center [127, 63] width 117 height 7
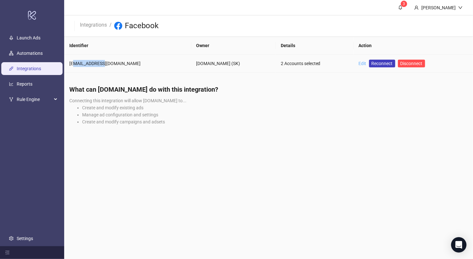
click at [359, 62] on link "Edit" at bounding box center [363, 63] width 8 height 5
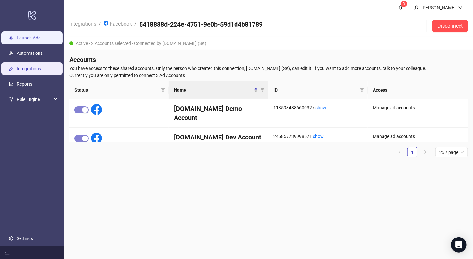
click at [36, 37] on link "Launch Ads" at bounding box center [29, 37] width 24 height 5
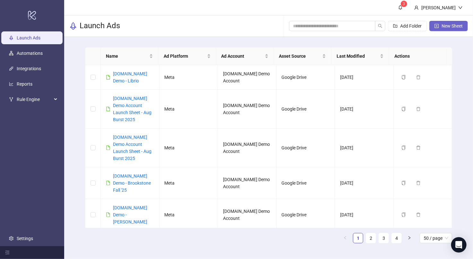
click at [451, 27] on span "New Sheet" at bounding box center [452, 25] width 21 height 5
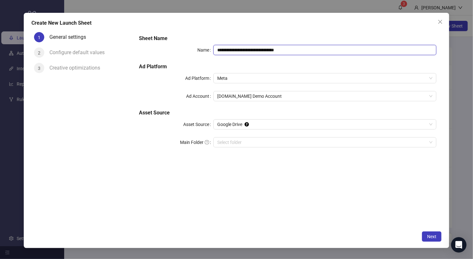
click at [330, 51] on input "**********" at bounding box center [324, 50] width 223 height 10
type input "**********"
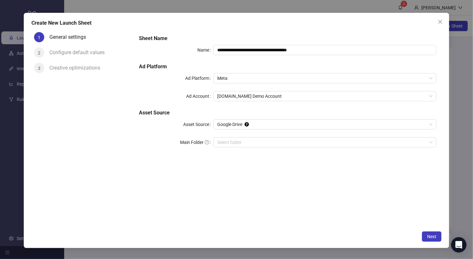
click at [164, 112] on h5 "Asset Source" at bounding box center [288, 113] width 298 height 8
click at [240, 143] on input "Main Folder" at bounding box center [322, 143] width 210 height 10
drag, startPoint x: 432, startPoint y: 238, endPoint x: 362, endPoint y: 188, distance: 86.0
click at [351, 186] on div "**********" at bounding box center [237, 130] width 426 height 235
click at [428, 238] on span "Next" at bounding box center [431, 236] width 9 height 5
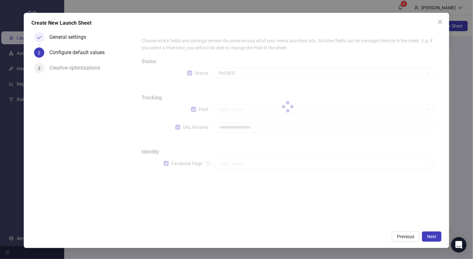
type input "**********"
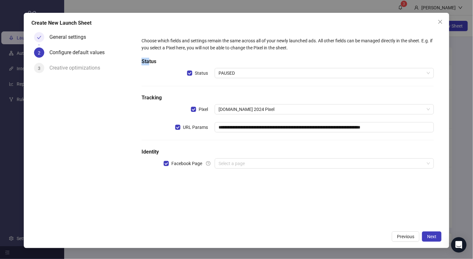
click at [141, 62] on div "**********" at bounding box center [288, 107] width 298 height 144
click at [143, 62] on h5 "Status" at bounding box center [288, 62] width 292 height 8
click at [144, 62] on h5 "Status" at bounding box center [288, 62] width 292 height 8
click at [246, 73] on span "PAUSED" at bounding box center [325, 73] width 212 height 10
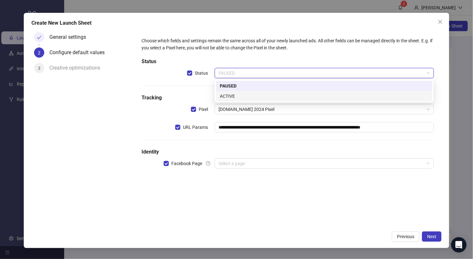
click at [236, 99] on div "ACTIVE" at bounding box center [324, 96] width 209 height 7
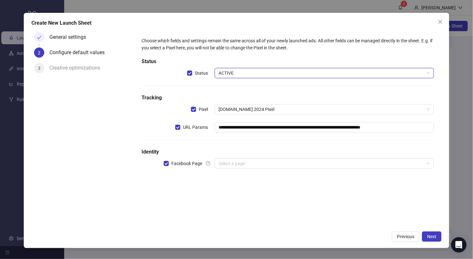
click at [238, 77] on span "ACTIVE" at bounding box center [325, 73] width 212 height 10
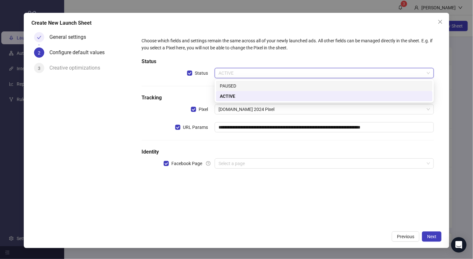
click at [235, 88] on div "PAUSED" at bounding box center [324, 85] width 209 height 7
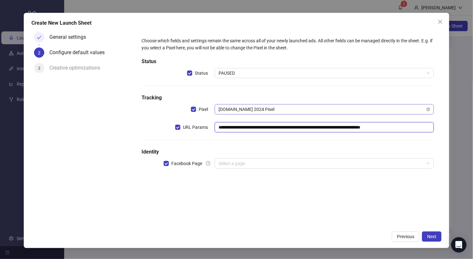
drag, startPoint x: 424, startPoint y: 129, endPoint x: 329, endPoint y: 114, distance: 96.2
click at [330, 115] on div "**********" at bounding box center [288, 107] width 298 height 144
click at [296, 94] on h5 "Tracking" at bounding box center [288, 98] width 292 height 8
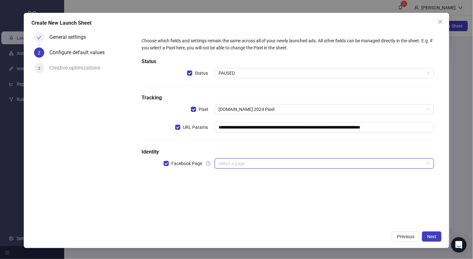
click at [261, 161] on input "search" at bounding box center [322, 164] width 206 height 10
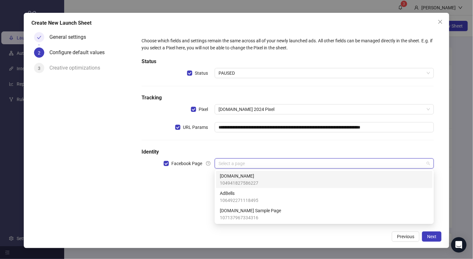
click at [257, 182] on span "104941827586227" at bounding box center [239, 183] width 39 height 7
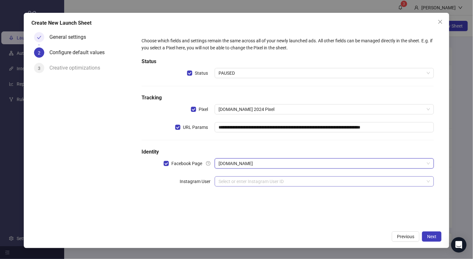
click at [250, 182] on input "search" at bounding box center [322, 182] width 206 height 10
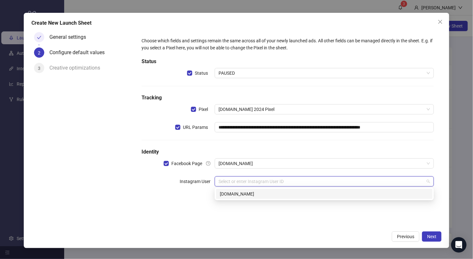
click at [244, 197] on div "[DOMAIN_NAME]" at bounding box center [324, 194] width 209 height 7
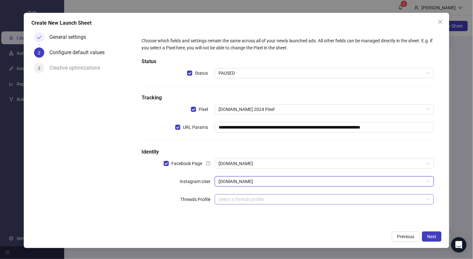
click at [231, 201] on input "search" at bounding box center [322, 200] width 206 height 10
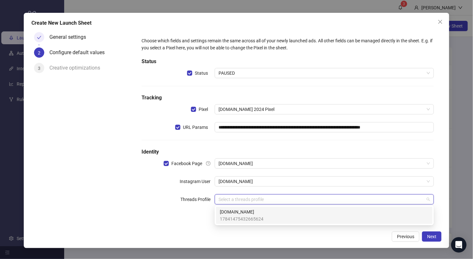
click at [241, 218] on span "17841475432665624" at bounding box center [242, 219] width 44 height 7
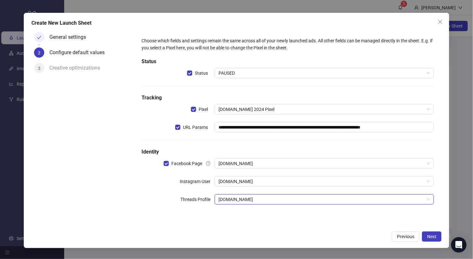
click at [370, 228] on div "**********" at bounding box center [237, 130] width 426 height 235
drag, startPoint x: 433, startPoint y: 238, endPoint x: 165, endPoint y: 166, distance: 277.3
click at [158, 172] on div "**********" at bounding box center [237, 130] width 426 height 235
click at [363, 228] on div "**********" at bounding box center [237, 130] width 426 height 235
click at [436, 235] on span "Next" at bounding box center [431, 236] width 9 height 5
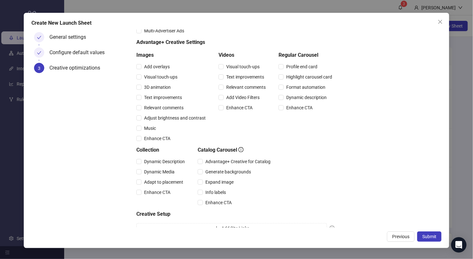
scroll to position [67, 0]
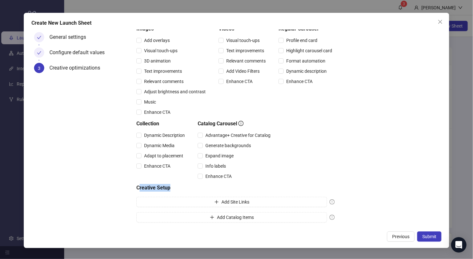
drag, startPoint x: 143, startPoint y: 189, endPoint x: 138, endPoint y: 189, distance: 5.1
click at [138, 189] on h5 "Creative Setup" at bounding box center [235, 188] width 198 height 8
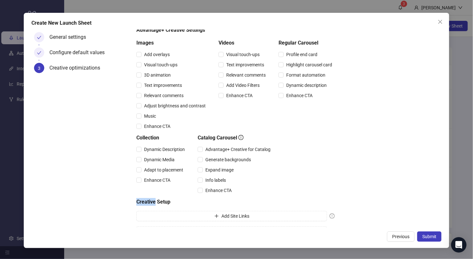
scroll to position [55, 0]
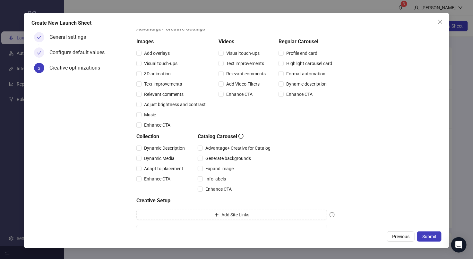
click at [435, 169] on form "Creative optimizations Choose your default Advantage+ Creative and Multi-Advert…" at bounding box center [288, 108] width 308 height 266
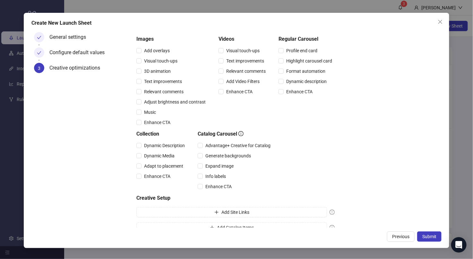
scroll to position [67, 0]
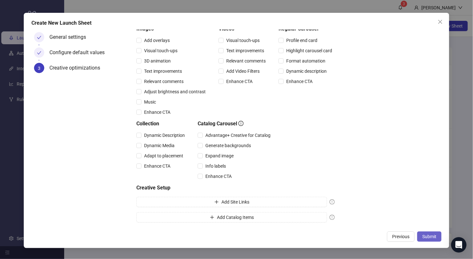
click at [428, 236] on span "Submit" at bounding box center [429, 236] width 14 height 5
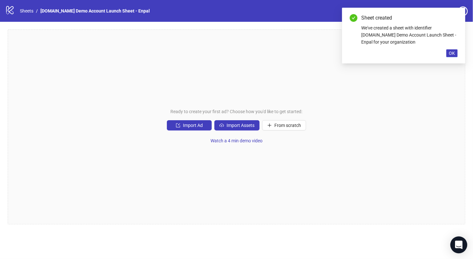
click at [455, 245] on div "Open Intercom Messenger" at bounding box center [459, 245] width 17 height 17
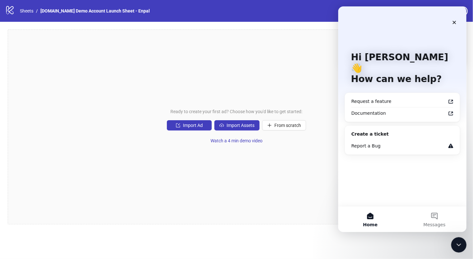
click at [456, 21] on icon "Close" at bounding box center [454, 22] width 5 height 5
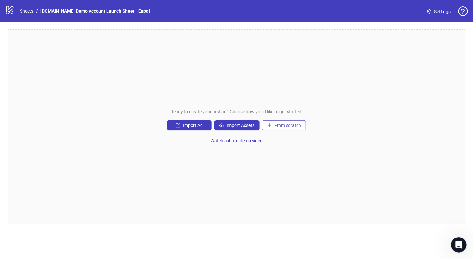
click at [291, 125] on span "From scratch" at bounding box center [287, 125] width 27 height 5
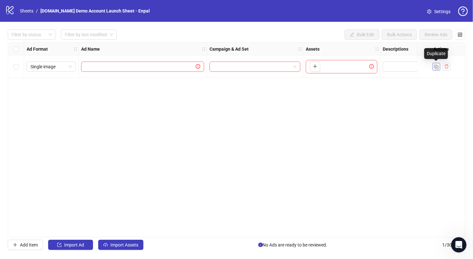
click at [434, 68] on img "button" at bounding box center [436, 67] width 4 height 4
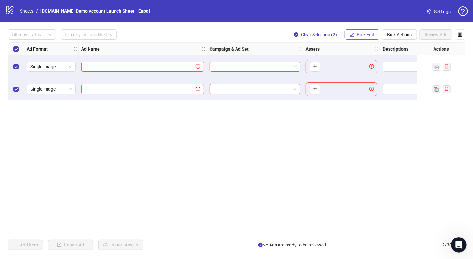
click at [360, 31] on button "Bulk Edit" at bounding box center [362, 35] width 35 height 10
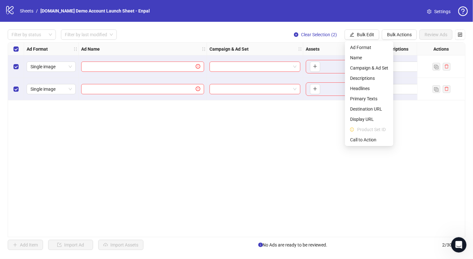
click at [305, 105] on div "Ad Format Ad Name Campaign & Ad Set Assets Descriptions Headlines Primary Texts…" at bounding box center [237, 139] width 458 height 195
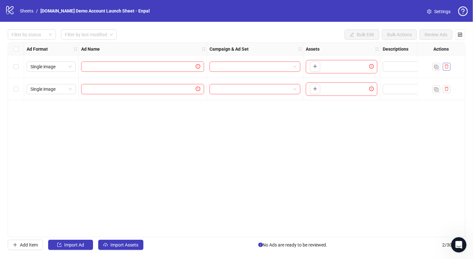
click at [446, 67] on icon "delete" at bounding box center [447, 66] width 4 height 4
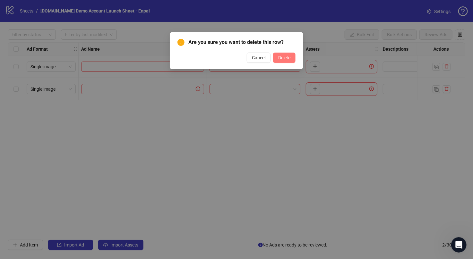
click at [293, 62] on button "Delete" at bounding box center [284, 58] width 22 height 10
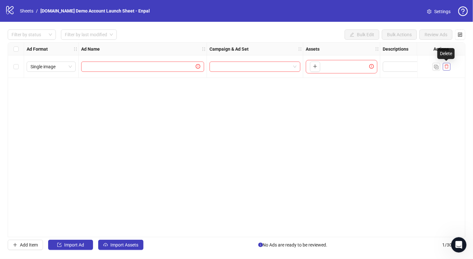
click at [446, 67] on icon "delete" at bounding box center [447, 66] width 4 height 4
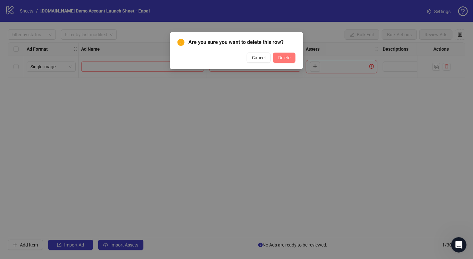
click at [295, 60] on button "Delete" at bounding box center [284, 58] width 22 height 10
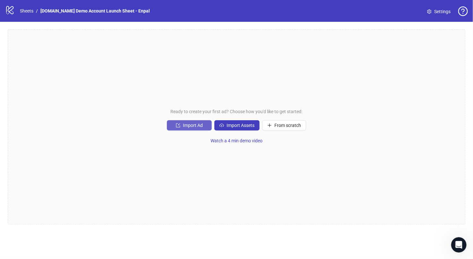
click at [179, 124] on icon "import" at bounding box center [178, 125] width 4 height 4
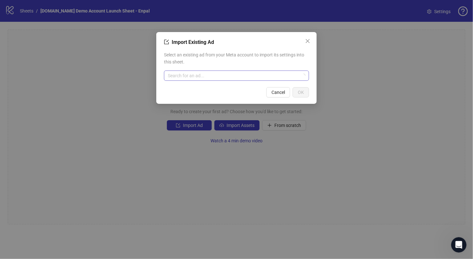
click at [221, 73] on input "search" at bounding box center [234, 76] width 132 height 10
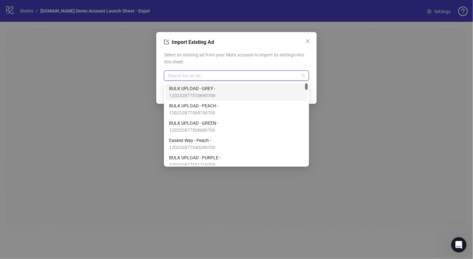
drag, startPoint x: 307, startPoint y: 86, endPoint x: 295, endPoint y: 83, distance: 12.4
click at [311, 79] on body "logo/logo-mobile Sheets / Kitchn.io Demo Account Launch Sheet - Enpal Settings …" at bounding box center [236, 129] width 473 height 259
click at [249, 91] on div "BULK UPLOAD - GREY - 120232877510690700" at bounding box center [236, 92] width 135 height 14
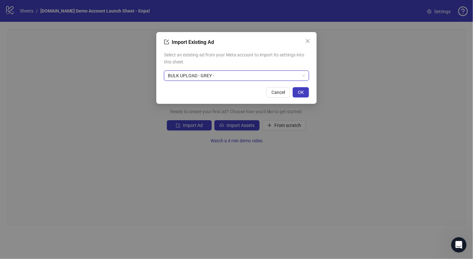
click at [315, 91] on div "Import Existing Ad Select an existing ad from your Meta account to import its s…" at bounding box center [236, 68] width 160 height 72
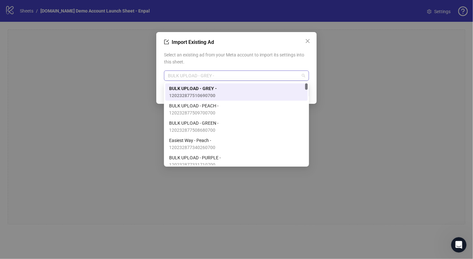
drag, startPoint x: 226, startPoint y: 74, endPoint x: 231, endPoint y: 74, distance: 5.1
click at [231, 74] on span "BULK UPLOAD - GREY -" at bounding box center [236, 76] width 137 height 10
click at [238, 67] on div "Select an existing ad from your Meta account to import its settings into this s…" at bounding box center [236, 66] width 145 height 35
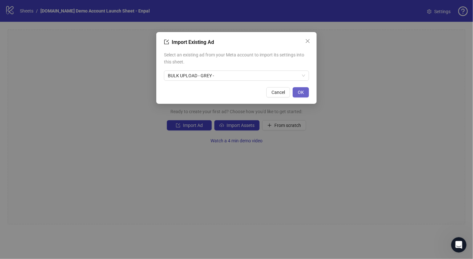
click at [299, 92] on span "OK" at bounding box center [301, 92] width 6 height 5
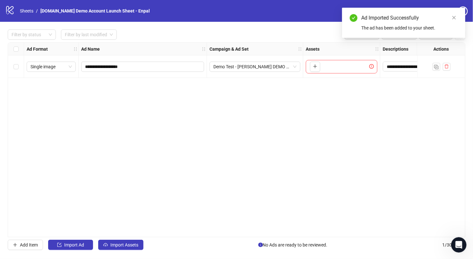
scroll to position [0, 10]
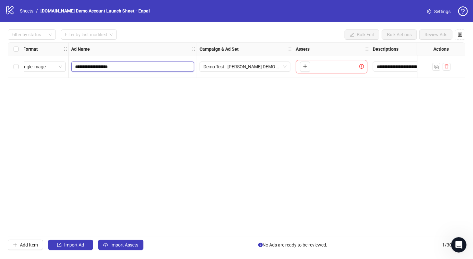
drag, startPoint x: 130, startPoint y: 69, endPoint x: 66, endPoint y: 65, distance: 63.7
click at [63, 43] on div "**********" at bounding box center [336, 43] width 677 height 0
click at [148, 68] on input "**********" at bounding box center [132, 66] width 114 height 7
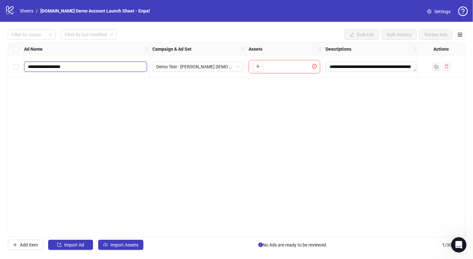
scroll to position [0, 74]
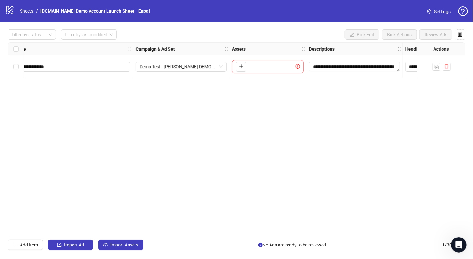
drag, startPoint x: 157, startPoint y: 45, endPoint x: 187, endPoint y: 48, distance: 30.6
click at [187, 48] on div "Campaign & Ad Set" at bounding box center [181, 49] width 96 height 13
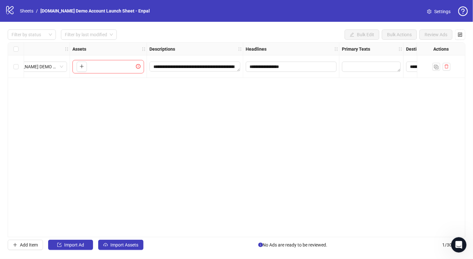
scroll to position [0, 258]
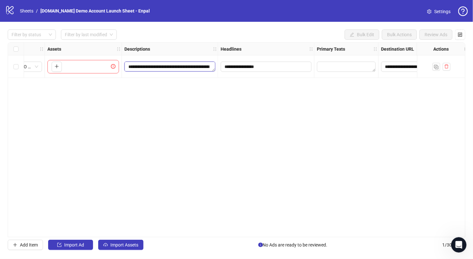
click at [170, 65] on textarea "**********" at bounding box center [170, 67] width 91 height 10
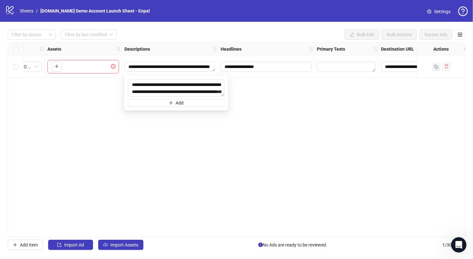
scroll to position [21, 0]
click at [246, 68] on input "**********" at bounding box center [266, 66] width 82 height 7
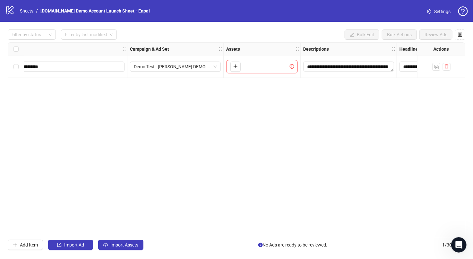
scroll to position [0, 0]
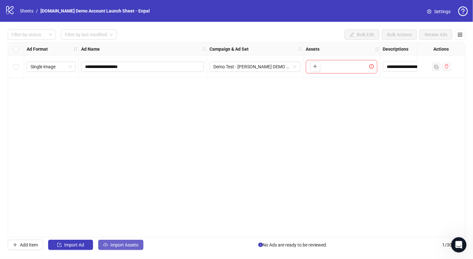
click at [128, 245] on span "Import Assets" at bounding box center [124, 245] width 28 height 5
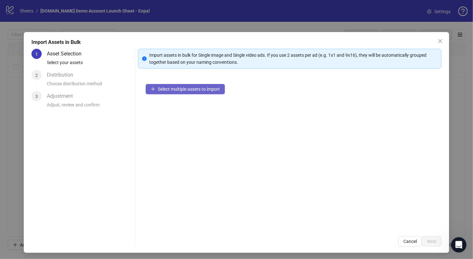
click at [174, 90] on span "Select multiple assets to import" at bounding box center [189, 89] width 62 height 5
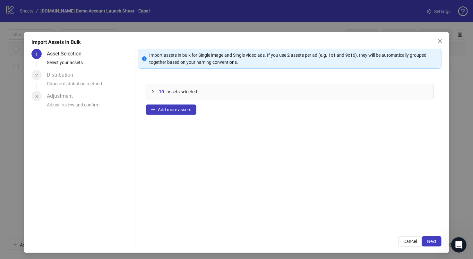
click at [151, 91] on icon "collapsed" at bounding box center [153, 92] width 4 height 4
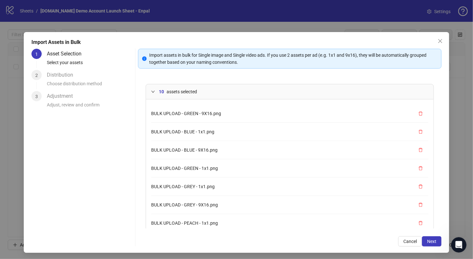
click at [152, 91] on icon "expanded" at bounding box center [153, 92] width 3 height 2
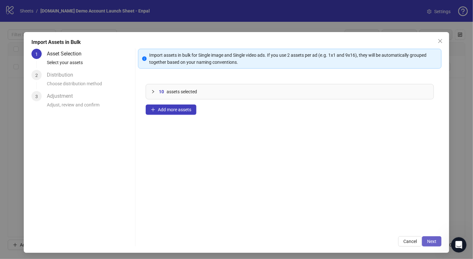
click at [429, 240] on span "Next" at bounding box center [431, 241] width 9 height 5
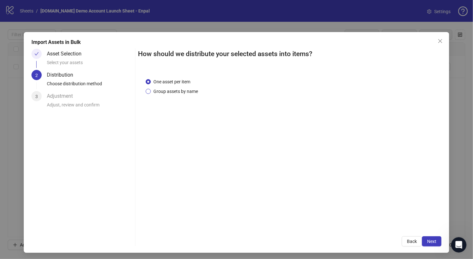
click at [181, 90] on span "Group assets by name" at bounding box center [176, 91] width 50 height 7
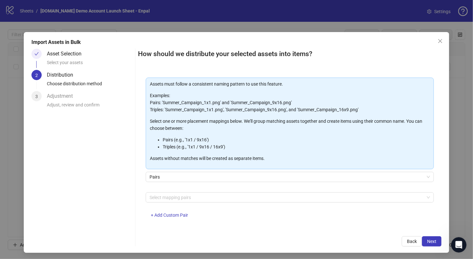
scroll to position [29, 0]
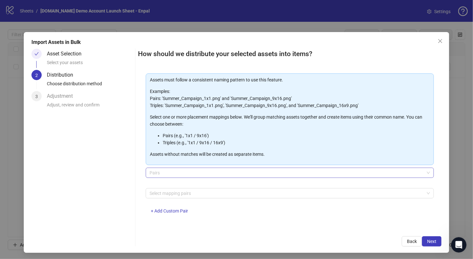
click at [157, 173] on span "Pairs" at bounding box center [290, 173] width 281 height 10
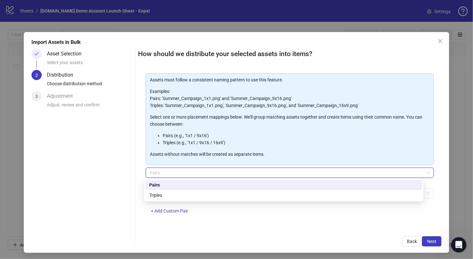
click at [157, 173] on span "Pairs" at bounding box center [290, 173] width 281 height 10
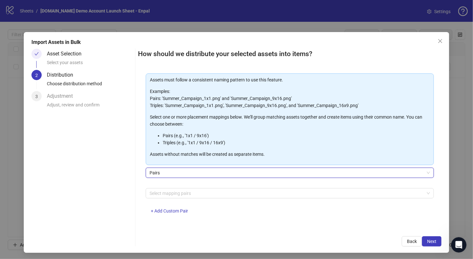
click at [160, 171] on span "Pairs" at bounding box center [290, 173] width 281 height 10
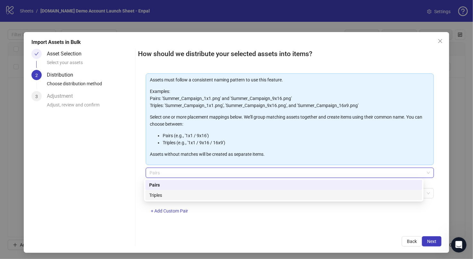
click at [115, 170] on div "Asset Selection Select your assets 2 Distribution Choose distribution method 3 …" at bounding box center [81, 148] width 101 height 198
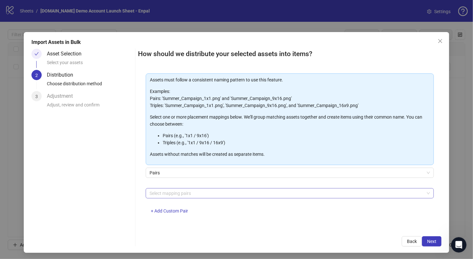
click at [181, 194] on div at bounding box center [286, 193] width 279 height 9
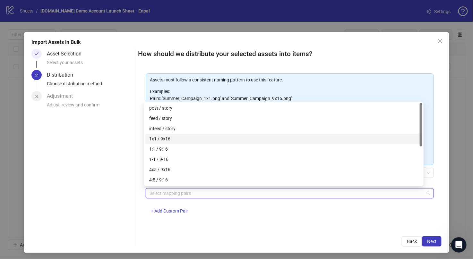
click at [167, 139] on div "1x1 / 9x16" at bounding box center [283, 138] width 269 height 7
click at [115, 186] on div "Asset Selection Select your assets 2 Distribution Choose distribution method 3 …" at bounding box center [81, 148] width 101 height 198
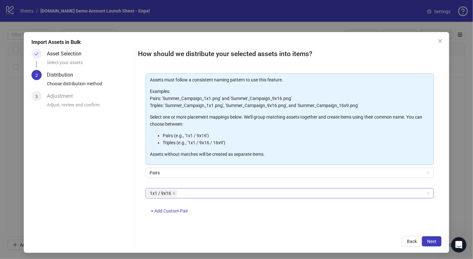
click at [197, 192] on div "1x1 / 9x16" at bounding box center [286, 193] width 279 height 9
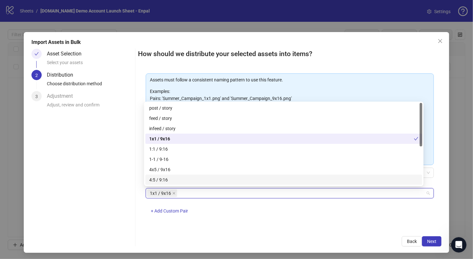
click at [224, 215] on div "1x1 / 9x16 + Add Custom Pair" at bounding box center [290, 204] width 288 height 33
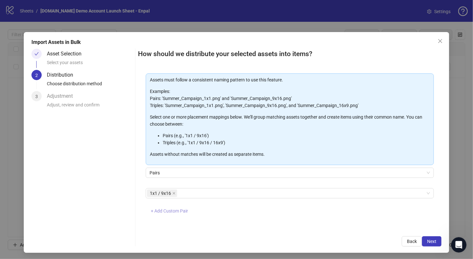
click at [162, 210] on span "+ Add Custom Pair" at bounding box center [169, 211] width 37 height 5
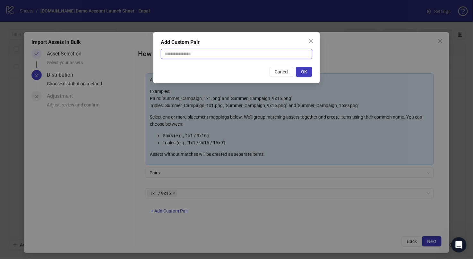
click at [198, 57] on input "text" at bounding box center [237, 54] width 152 height 10
click at [277, 71] on span "Cancel" at bounding box center [281, 71] width 13 height 5
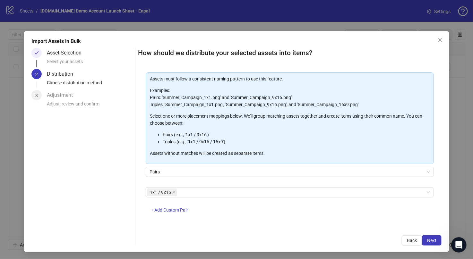
scroll to position [2, 0]
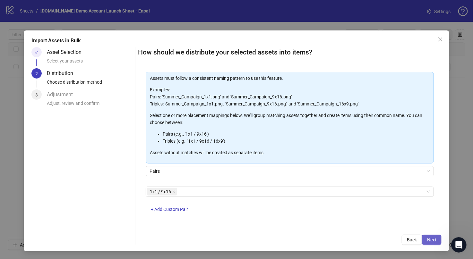
click at [428, 236] on button "Next" at bounding box center [432, 240] width 20 height 10
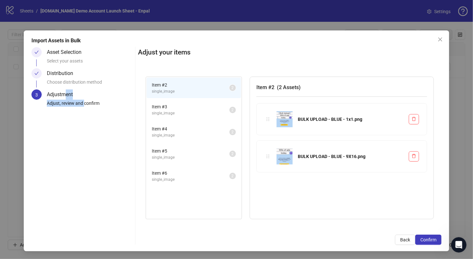
drag, startPoint x: 64, startPoint y: 93, endPoint x: 85, endPoint y: 102, distance: 22.9
click at [85, 102] on div "Adjustment Adjust, review and confirm" at bounding box center [90, 100] width 86 height 21
click at [85, 102] on div "Adjust, review and confirm" at bounding box center [90, 105] width 86 height 11
drag, startPoint x: 323, startPoint y: 117, endPoint x: 344, endPoint y: 135, distance: 27.8
click at [324, 123] on div "BULK UPLOAD - BLUE - 1x1.png" at bounding box center [341, 119] width 155 height 16
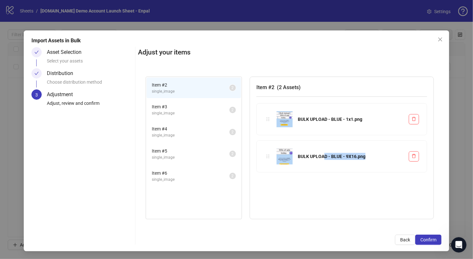
drag, startPoint x: 350, startPoint y: 160, endPoint x: 328, endPoint y: 133, distance: 34.2
click at [323, 152] on div "BULK UPLOAD - BLUE - 9X16.png" at bounding box center [341, 157] width 155 height 16
click at [349, 181] on div "Item # 2 ( 2 Assets ) BULK UPLOAD - BLUE - 1x1.png BULK UPLOAD - BLUE - 9X16.png" at bounding box center [342, 148] width 184 height 143
click at [207, 109] on span "Item # 3" at bounding box center [191, 106] width 78 height 7
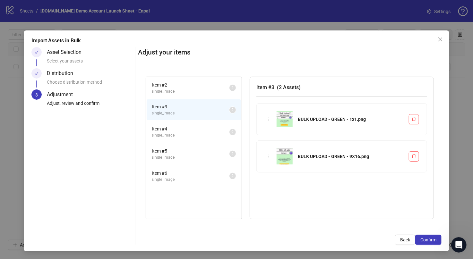
click at [201, 124] on li "Item # 4 single_image 2" at bounding box center [194, 132] width 94 height 21
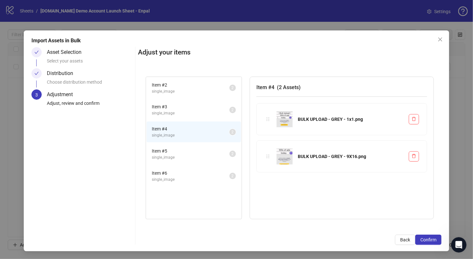
click at [197, 148] on span "Item # 5" at bounding box center [191, 151] width 78 height 7
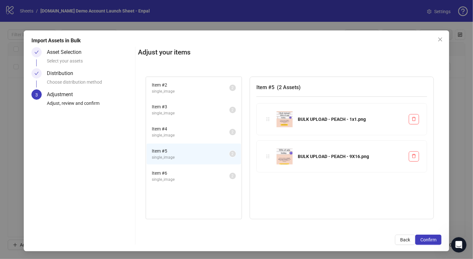
click at [194, 170] on span "Item # 6" at bounding box center [191, 173] width 78 height 7
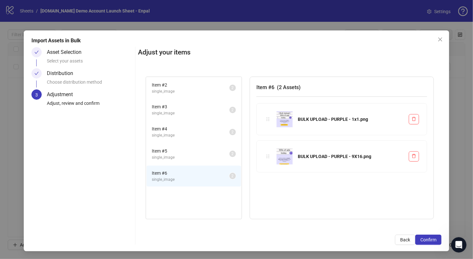
click at [194, 139] on li "Item # 4 single_image 2" at bounding box center [194, 132] width 94 height 21
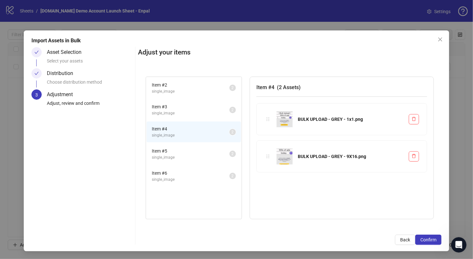
click at [190, 90] on span "single_image" at bounding box center [191, 92] width 78 height 6
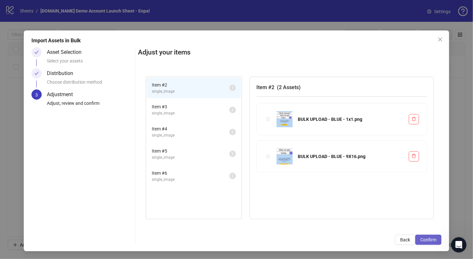
click at [426, 240] on span "Confirm" at bounding box center [428, 240] width 16 height 5
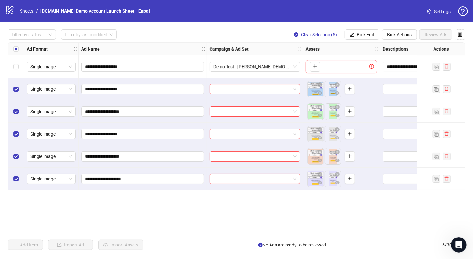
scroll to position [0, 0]
click at [336, 93] on icon "eye" at bounding box center [337, 92] width 4 height 3
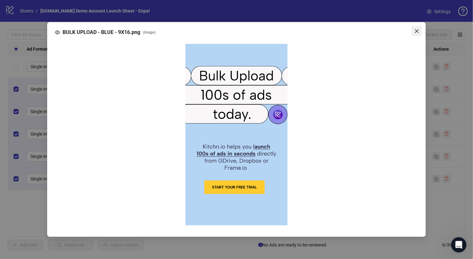
click at [419, 30] on icon "close" at bounding box center [416, 31] width 5 height 5
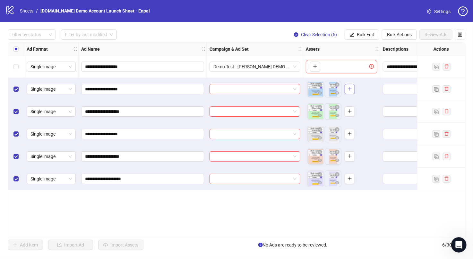
click at [351, 88] on icon "plus" at bounding box center [350, 89] width 4 height 4
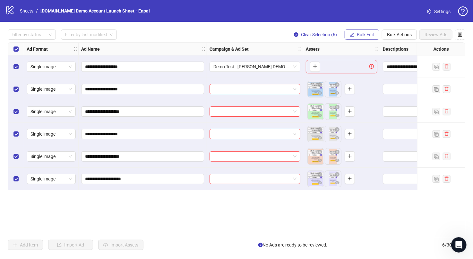
click at [356, 36] on button "Bulk Edit" at bounding box center [362, 35] width 35 height 10
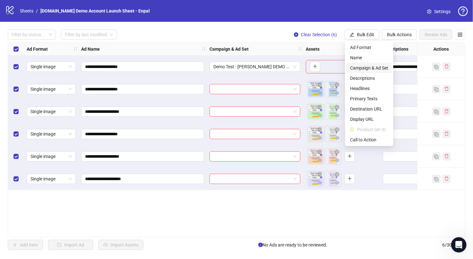
click at [364, 67] on span "Campaign & Ad Set" at bounding box center [369, 68] width 38 height 7
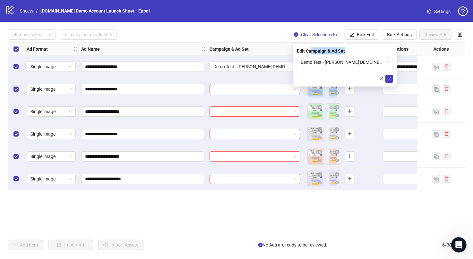
drag, startPoint x: 352, startPoint y: 48, endPoint x: 310, endPoint y: 50, distance: 42.4
click at [310, 50] on div "Edit Campaign & Ad Set" at bounding box center [345, 51] width 96 height 7
click at [380, 78] on icon "close" at bounding box center [381, 79] width 4 height 4
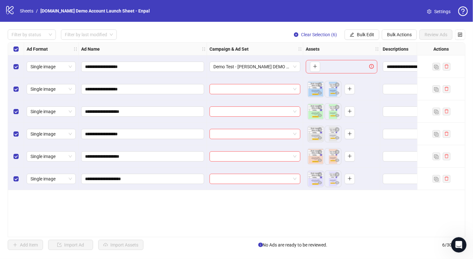
click at [13, 65] on div "Select row 1" at bounding box center [16, 67] width 16 height 22
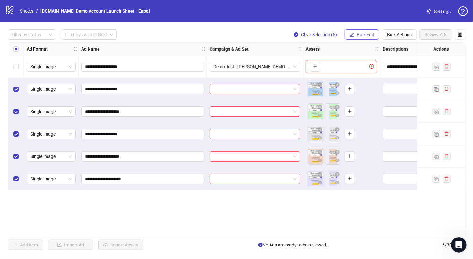
click at [357, 36] on span "Bulk Edit" at bounding box center [365, 34] width 17 height 5
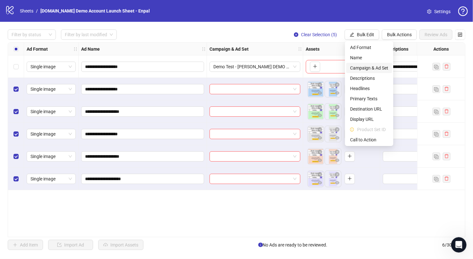
click at [380, 67] on span "Campaign & Ad Set" at bounding box center [369, 68] width 38 height 7
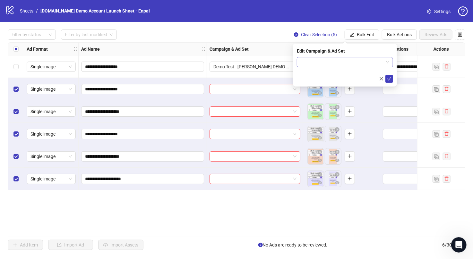
click at [363, 61] on input "search" at bounding box center [342, 62] width 83 height 10
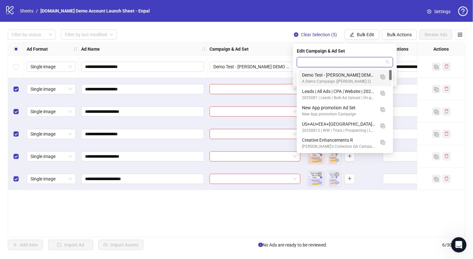
click at [345, 62] on input "search" at bounding box center [342, 62] width 83 height 10
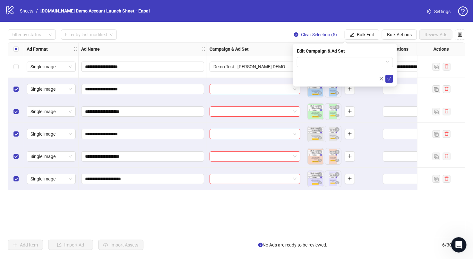
click at [360, 54] on div "Edit Campaign & Ad Set" at bounding box center [345, 51] width 96 height 7
click at [382, 77] on icon "close" at bounding box center [381, 79] width 4 height 4
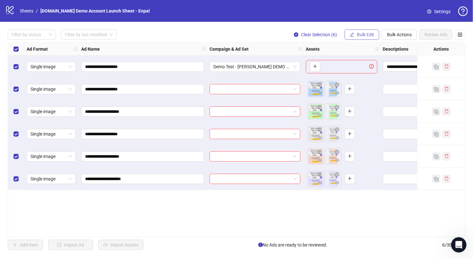
click at [367, 33] on span "Bulk Edit" at bounding box center [365, 34] width 17 height 5
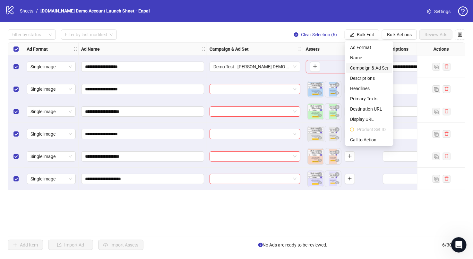
click at [377, 64] on li "Campaign & Ad Set" at bounding box center [369, 68] width 46 height 10
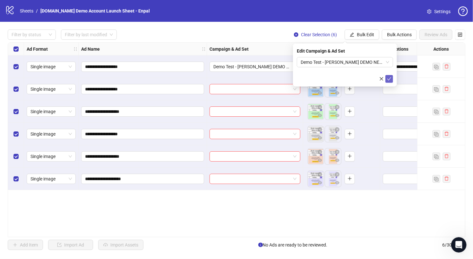
click at [393, 77] on button "submit" at bounding box center [390, 79] width 8 height 8
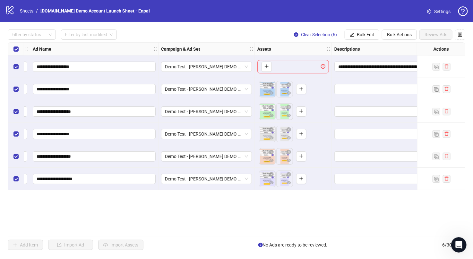
scroll to position [0, 100]
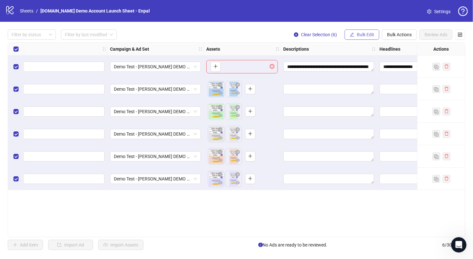
click at [376, 33] on button "Bulk Edit" at bounding box center [362, 35] width 35 height 10
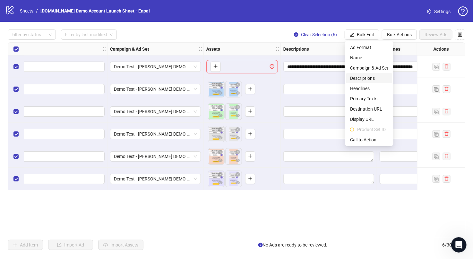
click at [367, 74] on li "Descriptions" at bounding box center [369, 78] width 46 height 10
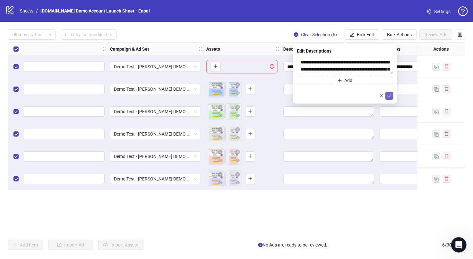
click at [389, 95] on icon "check" at bounding box center [389, 96] width 4 height 4
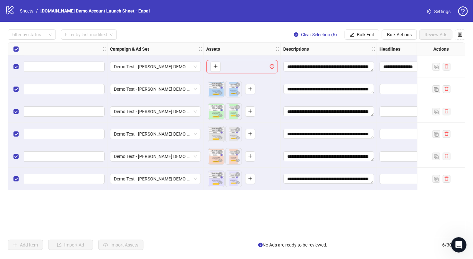
scroll to position [0, 242]
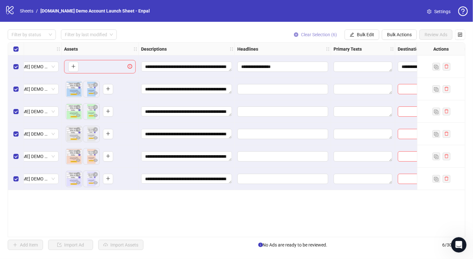
click at [325, 37] on span "Clear Selection (6)" at bounding box center [319, 34] width 36 height 5
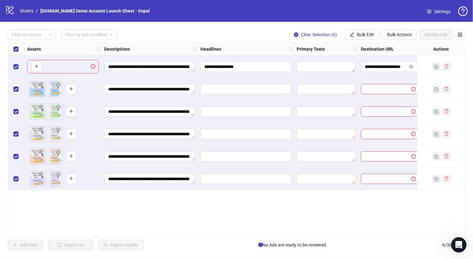
scroll to position [0, 298]
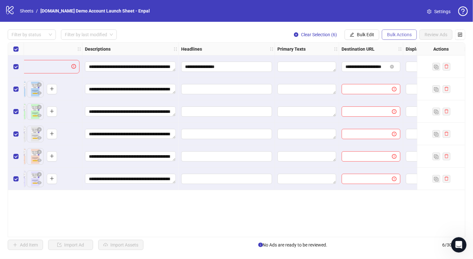
click at [394, 38] on button "Bulk Actions" at bounding box center [399, 35] width 35 height 10
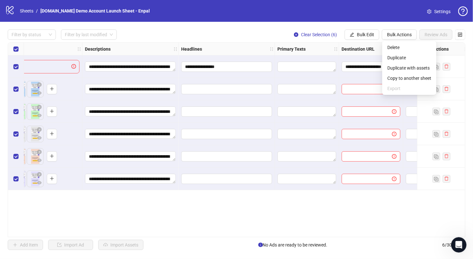
click at [372, 27] on div "**********" at bounding box center [236, 140] width 473 height 236
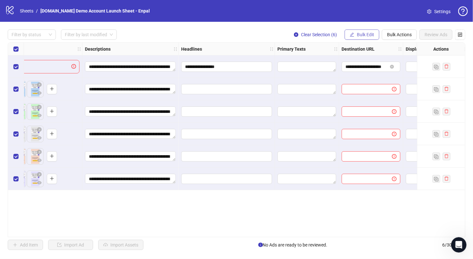
click at [361, 39] on button "Bulk Edit" at bounding box center [362, 35] width 35 height 10
click at [368, 25] on div "**********" at bounding box center [236, 140] width 473 height 236
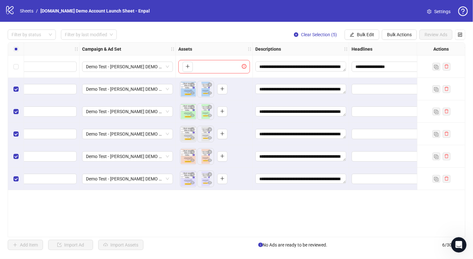
scroll to position [0, 127]
click at [15, 69] on label "Select row 1" at bounding box center [15, 66] width 5 height 7
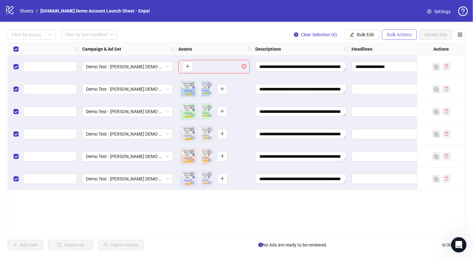
click at [401, 33] on span "Bulk Actions" at bounding box center [399, 34] width 25 height 5
click at [350, 31] on button "Bulk Edit" at bounding box center [362, 35] width 35 height 10
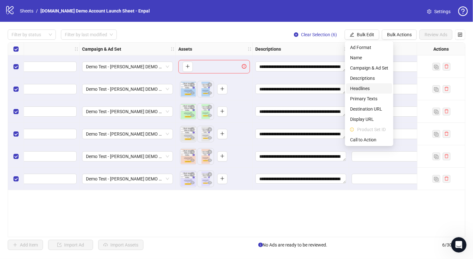
click at [363, 84] on li "Headlines" at bounding box center [369, 88] width 46 height 10
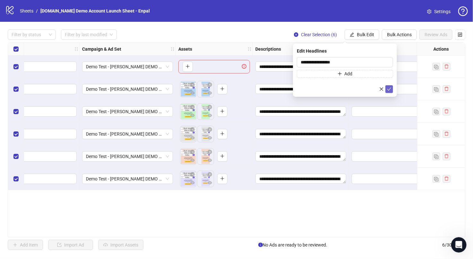
click at [389, 90] on icon "check" at bounding box center [389, 89] width 4 height 3
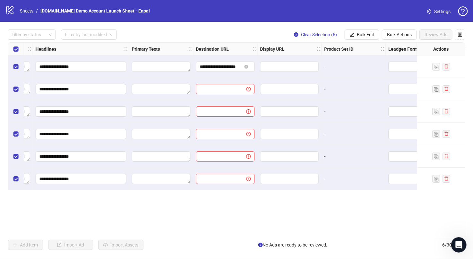
scroll to position [0, 409]
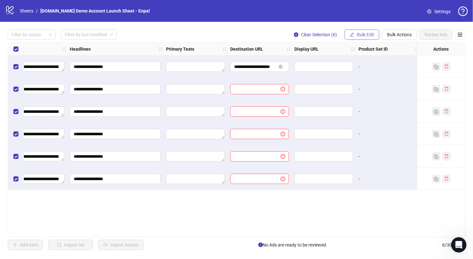
click at [362, 32] on span "Bulk Edit" at bounding box center [365, 34] width 17 height 5
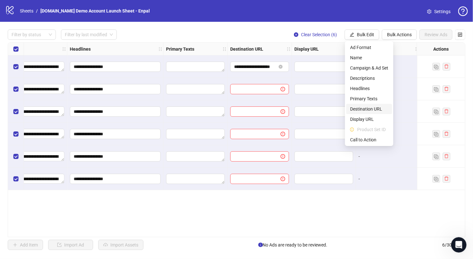
click at [382, 107] on span "Destination URL" at bounding box center [369, 109] width 38 height 7
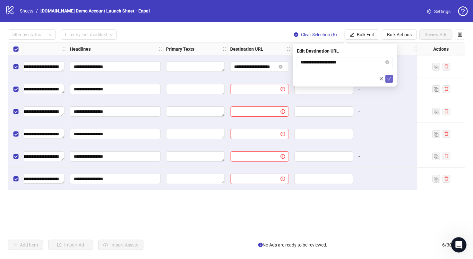
click at [392, 77] on button "submit" at bounding box center [390, 79] width 8 height 8
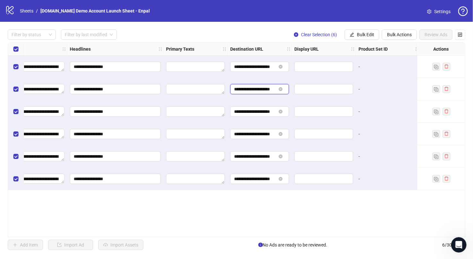
click at [265, 89] on input "**********" at bounding box center [255, 89] width 42 height 7
drag, startPoint x: 268, startPoint y: 89, endPoint x: 275, endPoint y: 89, distance: 6.7
click at [276, 89] on span "**********" at bounding box center [259, 89] width 59 height 10
click at [274, 90] on input "**********" at bounding box center [255, 89] width 42 height 7
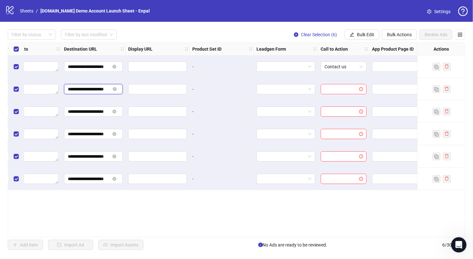
scroll to position [0, 575]
click at [366, 26] on div "**********" at bounding box center [236, 140] width 473 height 236
click at [366, 34] on span "Bulk Edit" at bounding box center [365, 34] width 17 height 5
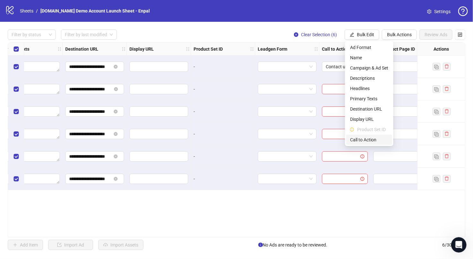
click at [376, 139] on span "Call to Action" at bounding box center [369, 139] width 38 height 7
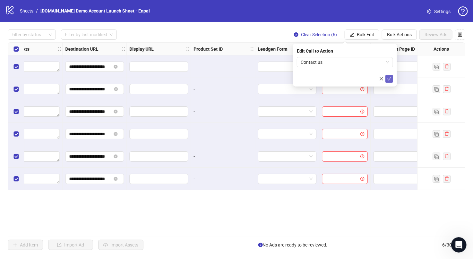
click at [391, 78] on icon "check" at bounding box center [389, 79] width 4 height 4
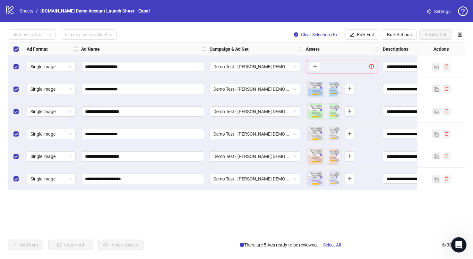
click at [150, 82] on div "**********" at bounding box center [143, 89] width 128 height 22
click at [150, 93] on span "**********" at bounding box center [142, 89] width 123 height 10
click at [151, 92] on input "**********" at bounding box center [142, 89] width 114 height 7
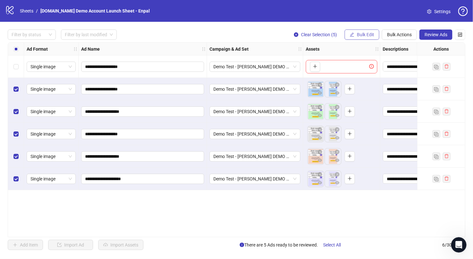
click at [368, 35] on span "Bulk Edit" at bounding box center [365, 34] width 17 height 5
click at [412, 37] on button "Bulk Actions" at bounding box center [399, 35] width 35 height 10
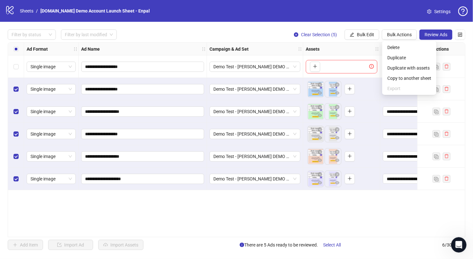
click at [350, 28] on div "**********" at bounding box center [236, 140] width 473 height 236
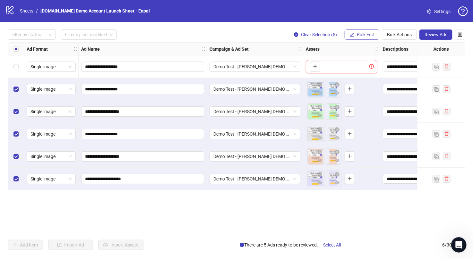
click at [374, 33] on span "Bulk Edit" at bounding box center [365, 34] width 17 height 5
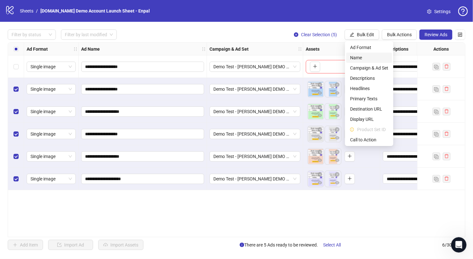
click at [364, 58] on span "Name" at bounding box center [369, 57] width 38 height 7
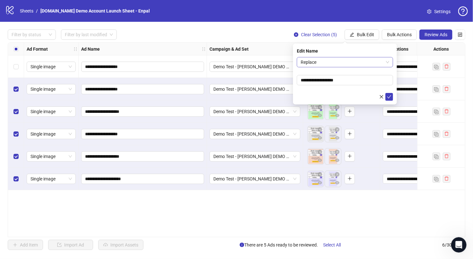
click at [333, 63] on span "Replace" at bounding box center [345, 62] width 89 height 10
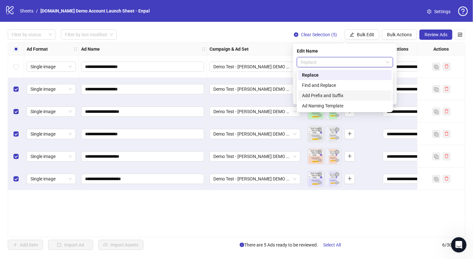
click at [338, 98] on div "Add Prefix and Suffix" at bounding box center [345, 95] width 86 height 7
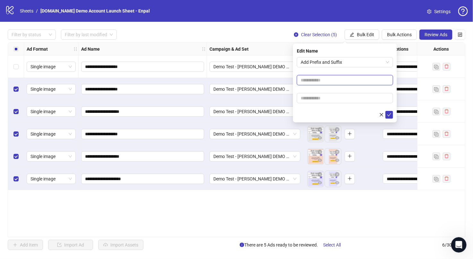
click at [328, 81] on input "text" at bounding box center [345, 80] width 96 height 10
type input "*******"
click at [390, 111] on button "submit" at bounding box center [390, 115] width 8 height 8
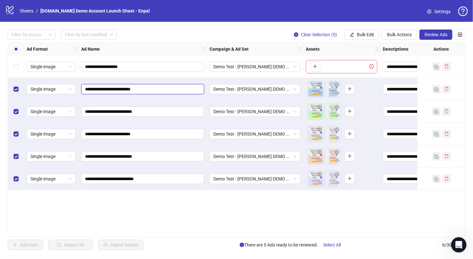
click at [150, 89] on input "**********" at bounding box center [142, 89] width 114 height 7
drag, startPoint x: 143, startPoint y: 87, endPoint x: 152, endPoint y: 89, distance: 10.2
click at [152, 89] on input "**********" at bounding box center [142, 89] width 114 height 7
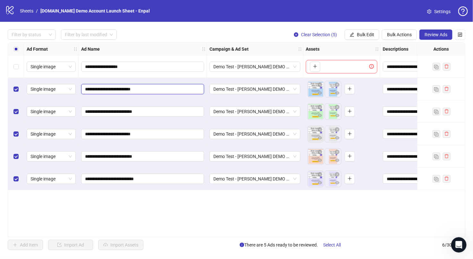
drag, startPoint x: 151, startPoint y: 89, endPoint x: 142, endPoint y: 87, distance: 9.9
click at [142, 87] on input "**********" at bounding box center [142, 89] width 114 height 7
click at [373, 36] on span "Bulk Edit" at bounding box center [365, 34] width 17 height 5
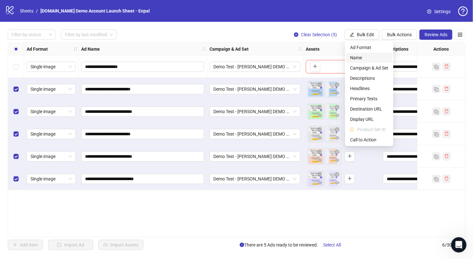
click at [367, 59] on span "Name" at bounding box center [369, 57] width 38 height 7
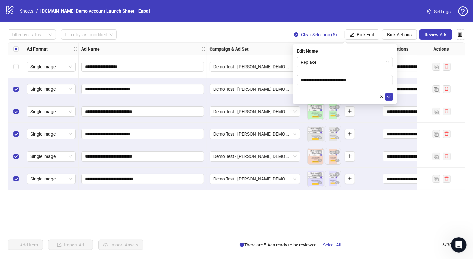
click at [349, 68] on form "**********" at bounding box center [345, 79] width 96 height 44
click at [352, 58] on span "Replace" at bounding box center [345, 62] width 89 height 10
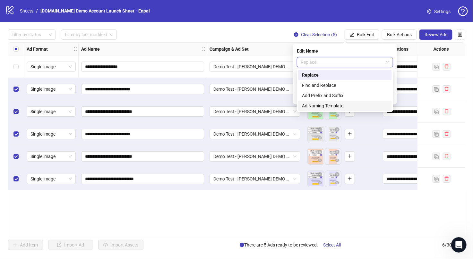
click at [329, 107] on div "Ad Naming Template" at bounding box center [345, 105] width 86 height 7
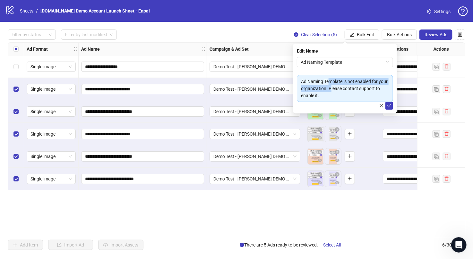
click at [329, 86] on div "Ad Naming Template is not enabled for your organization. Please contact support…" at bounding box center [345, 88] width 88 height 21
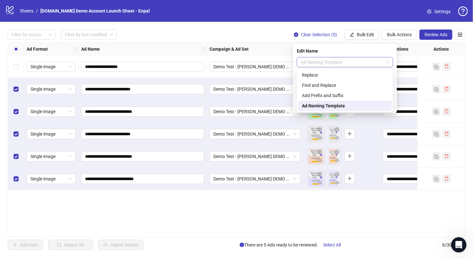
click at [354, 62] on span "Ad Naming Template" at bounding box center [345, 62] width 89 height 10
click at [267, 46] on div "Campaign & Ad Set" at bounding box center [255, 49] width 96 height 13
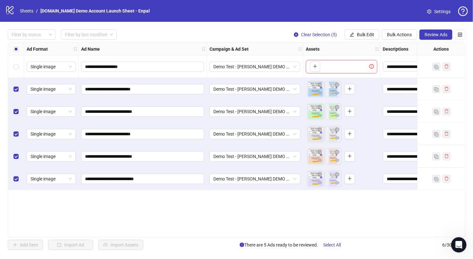
drag, startPoint x: 228, startPoint y: 245, endPoint x: 308, endPoint y: 244, distance: 80.6
click at [315, 244] on div "Add Item Import Ad Import Assets There are 5 Ads ready to be reviewed. Select A…" at bounding box center [237, 245] width 458 height 10
click at [307, 244] on span "There are 5 Ads ready to be reviewed. Select All" at bounding box center [293, 245] width 106 height 10
drag, startPoint x: 302, startPoint y: 246, endPoint x: 214, endPoint y: 242, distance: 88.4
click at [214, 242] on div "Add Item Import Ad Import Assets There are 5 Ads ready to be reviewed. Select A…" at bounding box center [237, 245] width 458 height 10
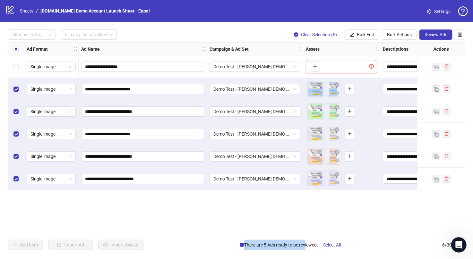
click at [263, 245] on span "There are 5 Ads ready to be reviewed. Select All" at bounding box center [293, 245] width 106 height 10
click at [431, 37] on span "Review Ads" at bounding box center [436, 34] width 23 height 5
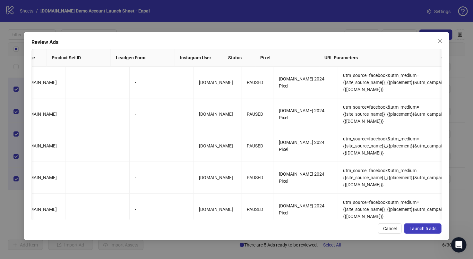
scroll to position [0, 670]
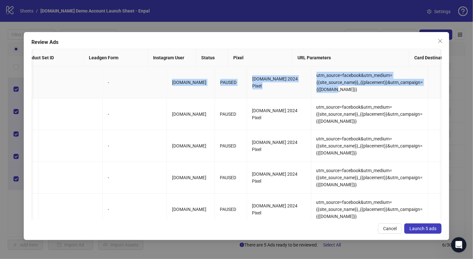
drag, startPoint x: 306, startPoint y: 86, endPoint x: 139, endPoint y: 84, distance: 166.9
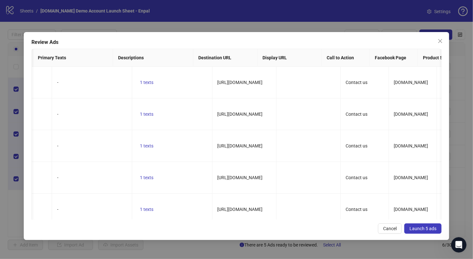
scroll to position [0, 0]
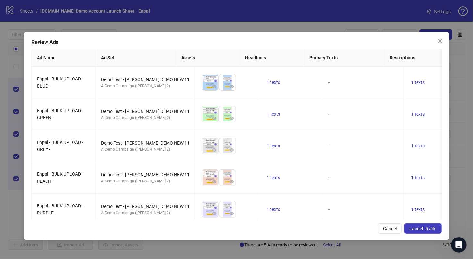
click at [424, 226] on span "Launch 5 ads" at bounding box center [423, 228] width 27 height 5
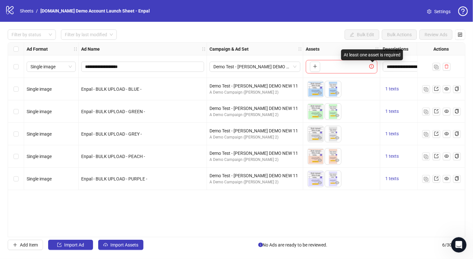
click at [374, 67] on icon "exclamation-circle" at bounding box center [371, 66] width 4 height 4
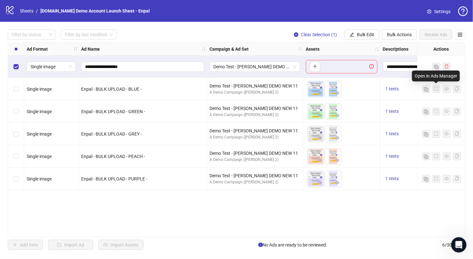
click at [437, 88] on icon "export" at bounding box center [436, 89] width 4 height 4
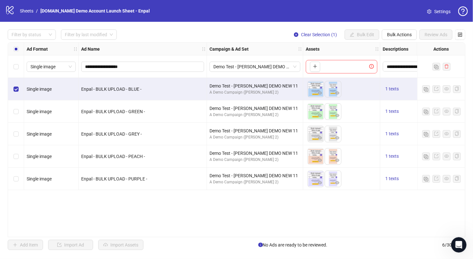
click at [22, 107] on div "Select row 3" at bounding box center [16, 111] width 16 height 22
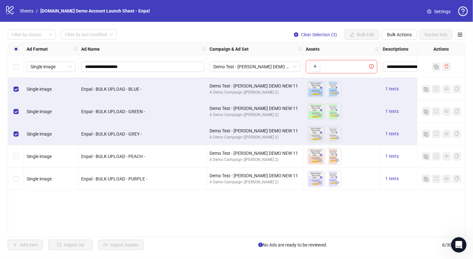
click at [18, 160] on div "Select row 5" at bounding box center [16, 156] width 16 height 22
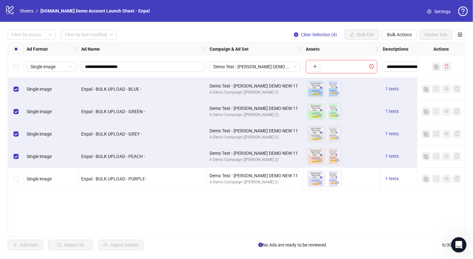
click at [12, 181] on div "Select row 6" at bounding box center [16, 179] width 16 height 22
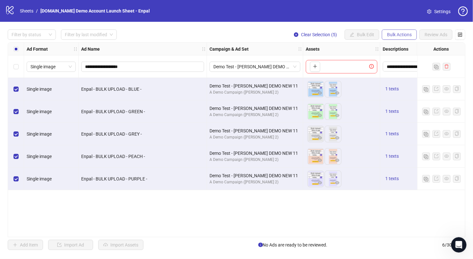
click at [408, 32] on span "Bulk Actions" at bounding box center [399, 34] width 25 height 5
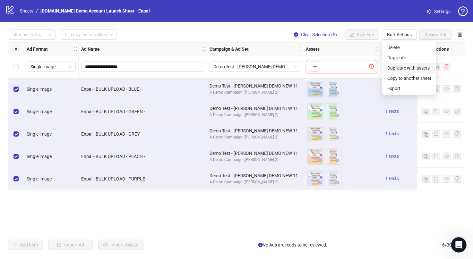
click at [417, 68] on span "Duplicate with assets" at bounding box center [409, 68] width 44 height 7
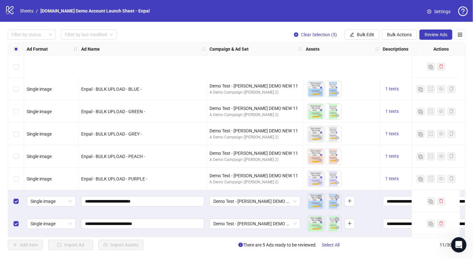
scroll to position [68, 0]
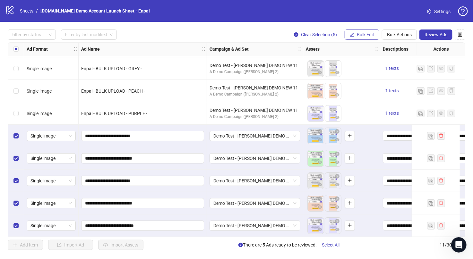
click at [368, 35] on span "Bulk Edit" at bounding box center [365, 34] width 17 height 5
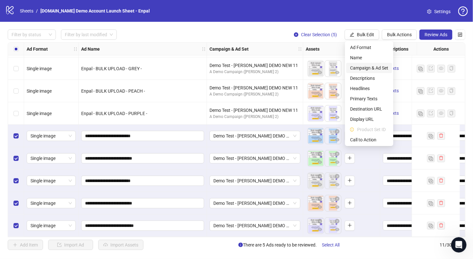
click at [373, 68] on span "Campaign & Ad Set" at bounding box center [369, 68] width 38 height 7
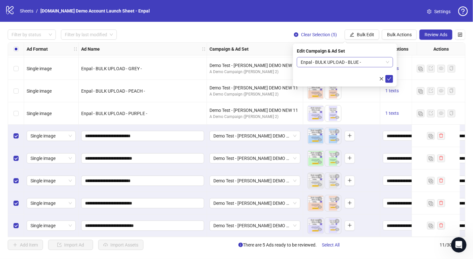
click at [340, 65] on span "Enpal - BULK UPLOAD - BLUE -" at bounding box center [345, 62] width 89 height 10
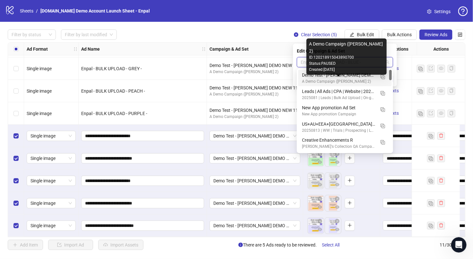
click at [331, 78] on div "Demo Test - [PERSON_NAME] DEMO NEW 11" at bounding box center [338, 75] width 73 height 7
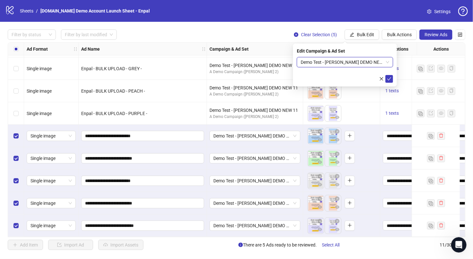
click at [357, 64] on span "Demo Test - [PERSON_NAME] DEMO NEW 11" at bounding box center [345, 62] width 89 height 10
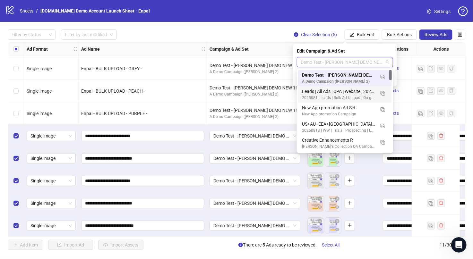
click at [356, 92] on div "Leads | All Ads | CPA | Website | 20250818 | QT_LAL1%" at bounding box center [338, 91] width 73 height 7
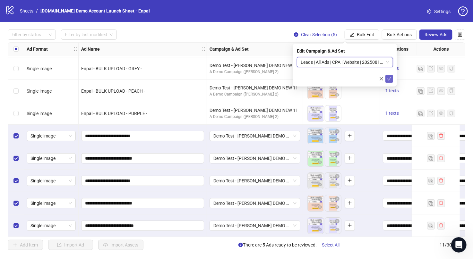
click at [388, 80] on icon "check" at bounding box center [389, 79] width 4 height 4
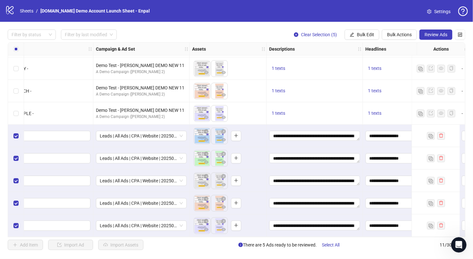
scroll to position [68, 1]
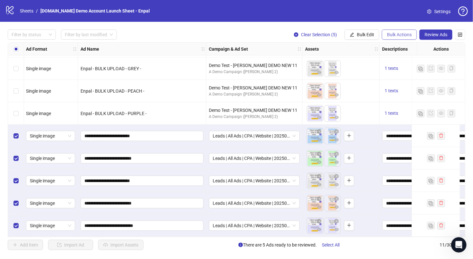
click at [402, 33] on span "Bulk Actions" at bounding box center [399, 34] width 25 height 5
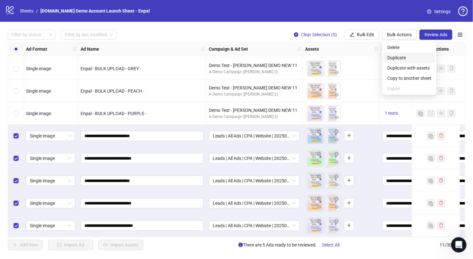
click at [405, 58] on span "Duplicate" at bounding box center [409, 57] width 44 height 7
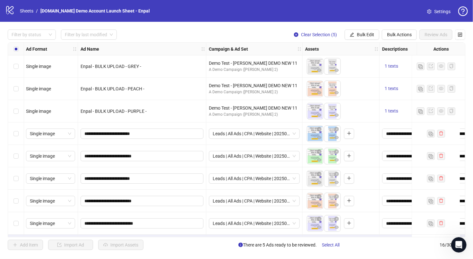
scroll to position [180, 1]
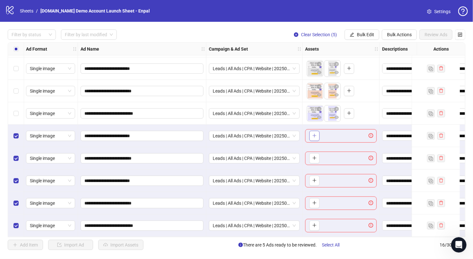
click at [315, 134] on icon "plus" at bounding box center [314, 136] width 4 height 4
click at [395, 37] on span "Bulk Actions" at bounding box center [399, 34] width 25 height 5
click at [272, 28] on div "**********" at bounding box center [236, 140] width 473 height 236
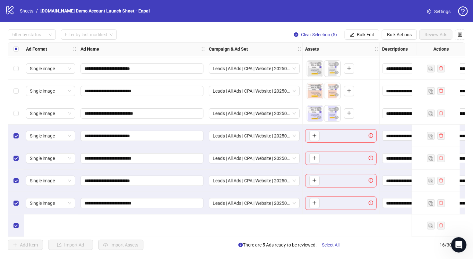
scroll to position [128, 1]
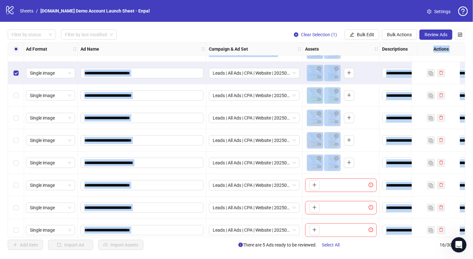
click at [19, 160] on div "Select row 11" at bounding box center [16, 163] width 16 height 22
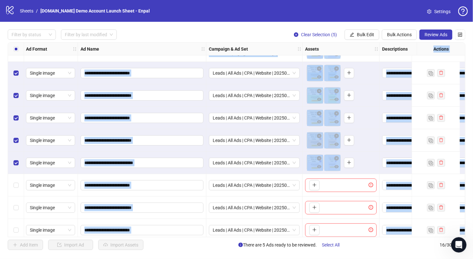
click at [167, 49] on div "Ad Name" at bounding box center [142, 49] width 128 height 13
click at [152, 60] on div "Enpal - BULK UPLOAD - PURPLE -" at bounding box center [142, 50] width 128 height 22
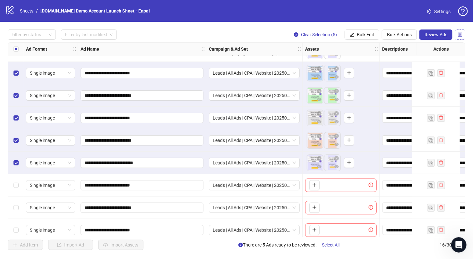
click at [463, 36] on button "button" at bounding box center [460, 35] width 10 height 10
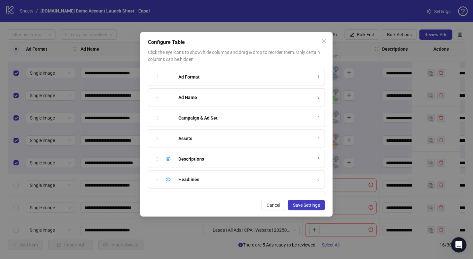
click at [463, 36] on div "Configure Table Click the eye icons to show/hide columns and drag & drop to reo…" at bounding box center [236, 129] width 473 height 259
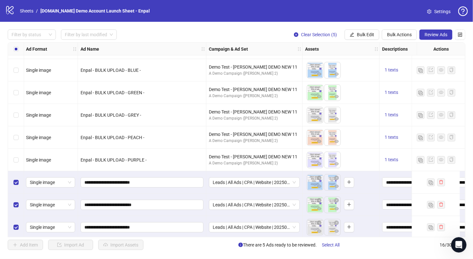
scroll to position [0, 1]
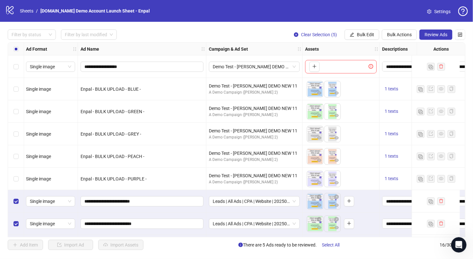
click at [459, 33] on icon "control" at bounding box center [460, 34] width 4 height 4
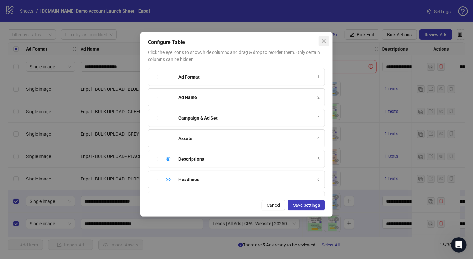
click at [325, 41] on icon "close" at bounding box center [323, 41] width 5 height 5
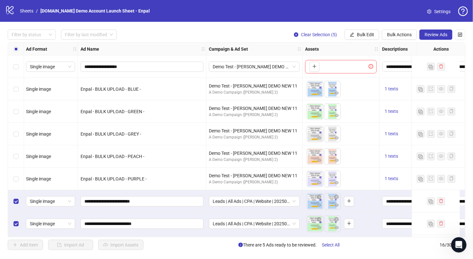
click at [443, 12] on span "Settings" at bounding box center [442, 11] width 16 height 7
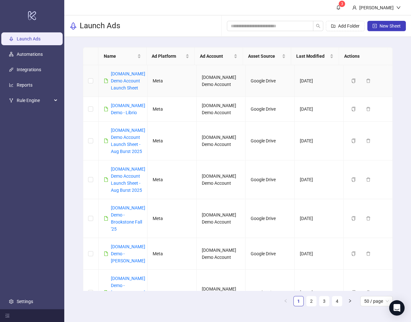
click at [122, 84] on div "[DOMAIN_NAME] Demo Account Launch Sheet" at bounding box center [128, 80] width 34 height 21
click at [122, 82] on link "[DOMAIN_NAME] Demo Account Launch Sheet" at bounding box center [128, 80] width 34 height 19
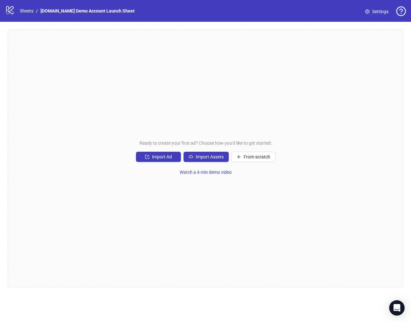
click at [377, 13] on span "Settings" at bounding box center [380, 11] width 16 height 7
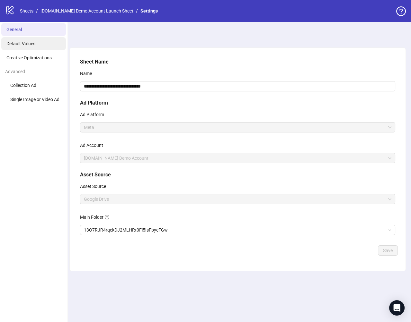
click at [26, 47] on li "Default Values" at bounding box center [33, 43] width 65 height 13
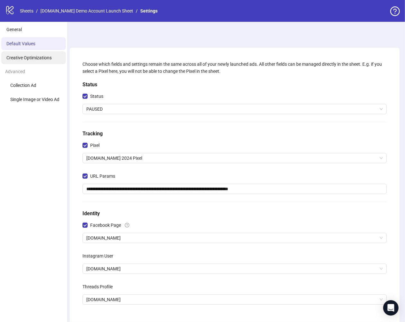
click at [28, 54] on li "Creative Optimizations" at bounding box center [33, 57] width 65 height 13
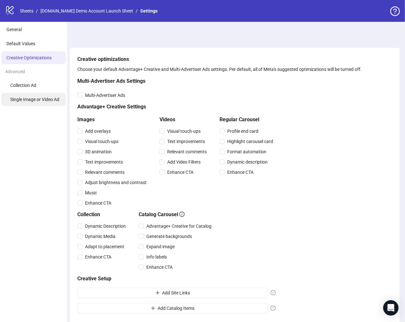
click at [29, 95] on li "Single Image or Video Ad" at bounding box center [33, 99] width 65 height 13
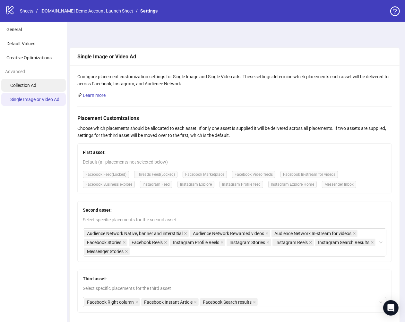
click at [28, 84] on span "Collection Ad" at bounding box center [23, 85] width 26 height 5
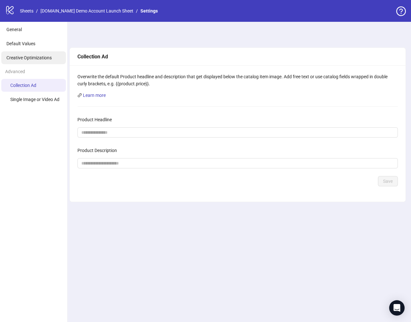
click at [30, 60] on span "Creative Optimizations" at bounding box center [28, 57] width 45 height 5
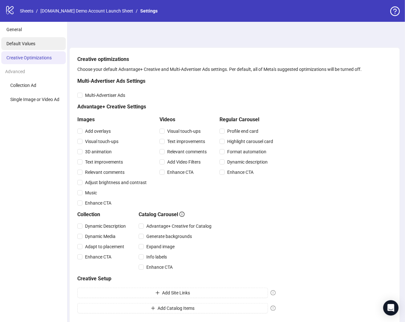
click at [28, 45] on span "Default Values" at bounding box center [20, 43] width 29 height 5
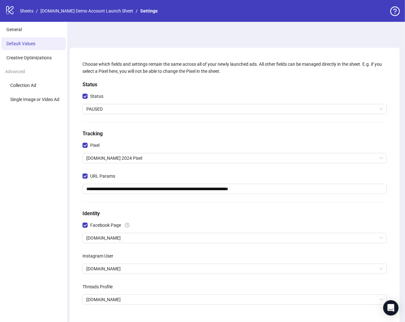
click at [31, 36] on ul "General Default Values Creative Optimizations Advanced Collection Ad Single Ima…" at bounding box center [33, 214] width 67 height 384
click at [37, 36] on ul "General Default Values Creative Optimizations Advanced Collection Ad Single Ima…" at bounding box center [33, 214] width 67 height 384
click at [34, 31] on li "General" at bounding box center [33, 29] width 65 height 13
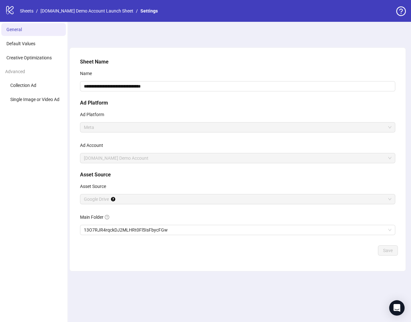
click at [119, 198] on span "Google Drive" at bounding box center [237, 200] width 307 height 10
click at [80, 10] on link "[DOMAIN_NAME] Demo Account Launch Sheet" at bounding box center [86, 10] width 95 height 7
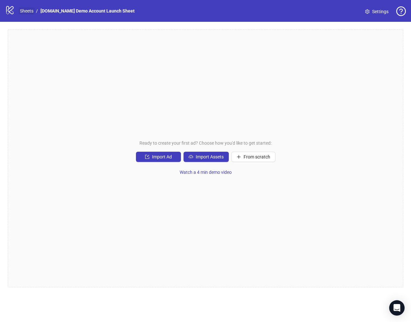
click at [30, 13] on link "Sheets" at bounding box center [27, 10] width 16 height 7
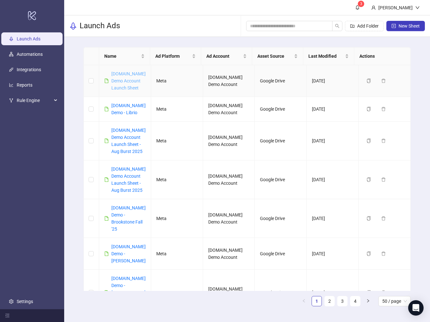
click at [125, 80] on link "[DOMAIN_NAME] Demo Account Launch Sheet" at bounding box center [128, 80] width 34 height 19
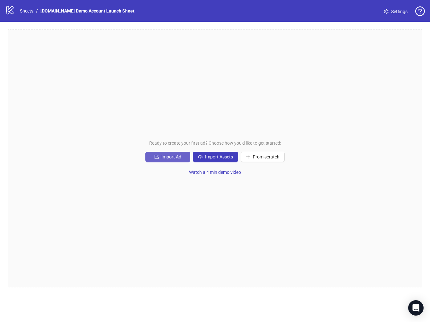
click at [169, 156] on span "Import Ad" at bounding box center [171, 156] width 20 height 5
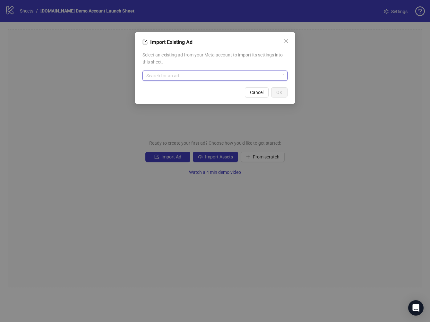
click at [200, 74] on input "search" at bounding box center [212, 76] width 132 height 10
click at [285, 39] on icon "close" at bounding box center [286, 41] width 5 height 5
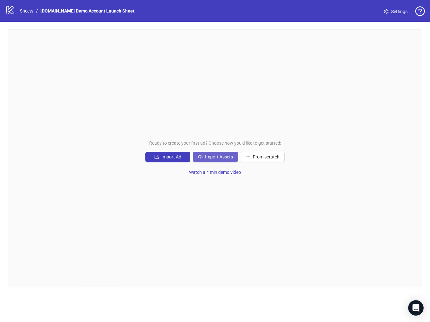
click at [220, 153] on button "Import Assets" at bounding box center [215, 157] width 45 height 10
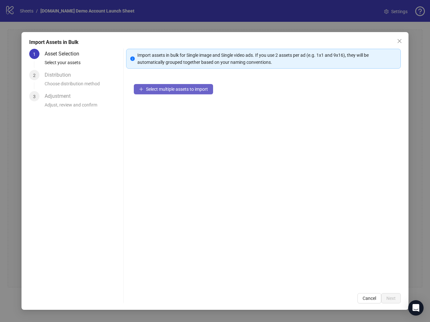
click at [170, 88] on span "Select multiple assets to import" at bounding box center [177, 89] width 62 height 5
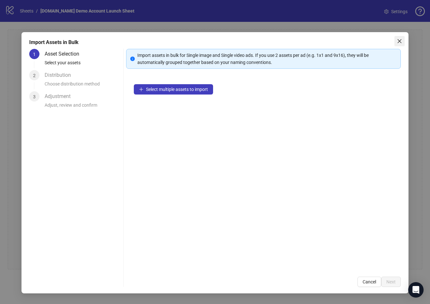
click at [401, 41] on icon "close" at bounding box center [399, 41] width 5 height 5
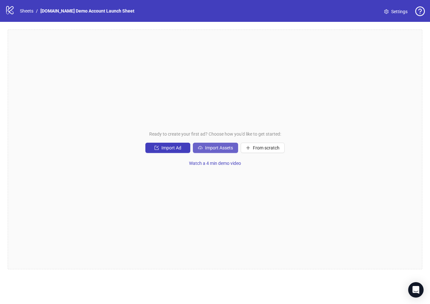
click at [220, 151] on button "Import Assets" at bounding box center [215, 148] width 45 height 10
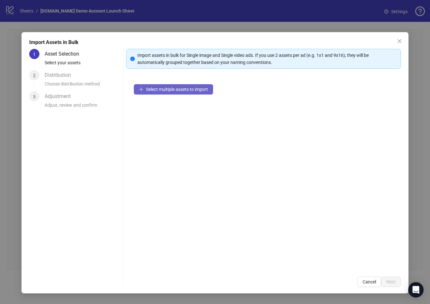
click at [153, 90] on span "Select multiple assets to import" at bounding box center [177, 89] width 62 height 5
click at [400, 39] on icon "close" at bounding box center [399, 41] width 5 height 5
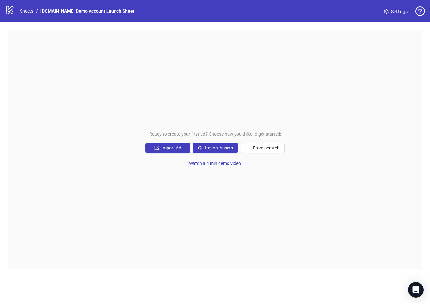
click at [397, 43] on div "Ready to create your first ad? Choose how you'd like to get started: Import Ad …" at bounding box center [215, 149] width 415 height 239
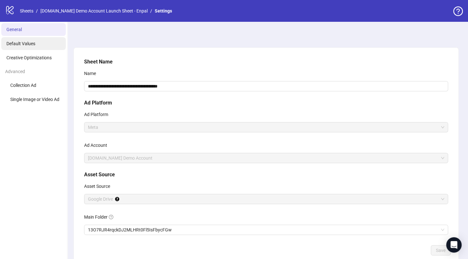
click at [26, 42] on span "Default Values" at bounding box center [20, 43] width 29 height 5
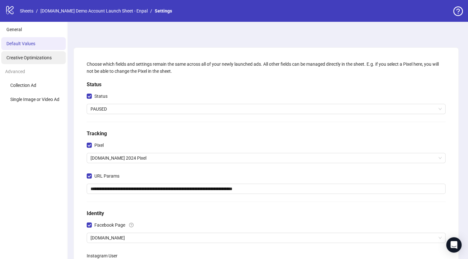
click at [26, 58] on span "Creative Optimizations" at bounding box center [28, 57] width 45 height 5
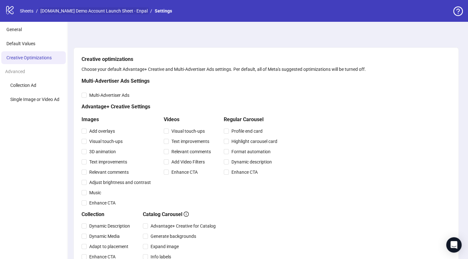
click at [75, 10] on link "[DOMAIN_NAME] Demo Account Launch Sheet - Enpal" at bounding box center [94, 10] width 110 height 7
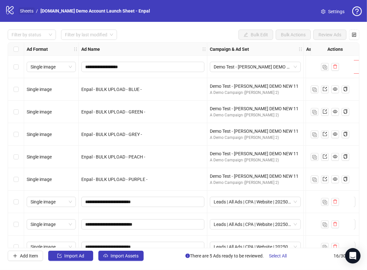
click at [29, 13] on link "Sheets" at bounding box center [27, 10] width 16 height 7
